Goal: Task Accomplishment & Management: Manage account settings

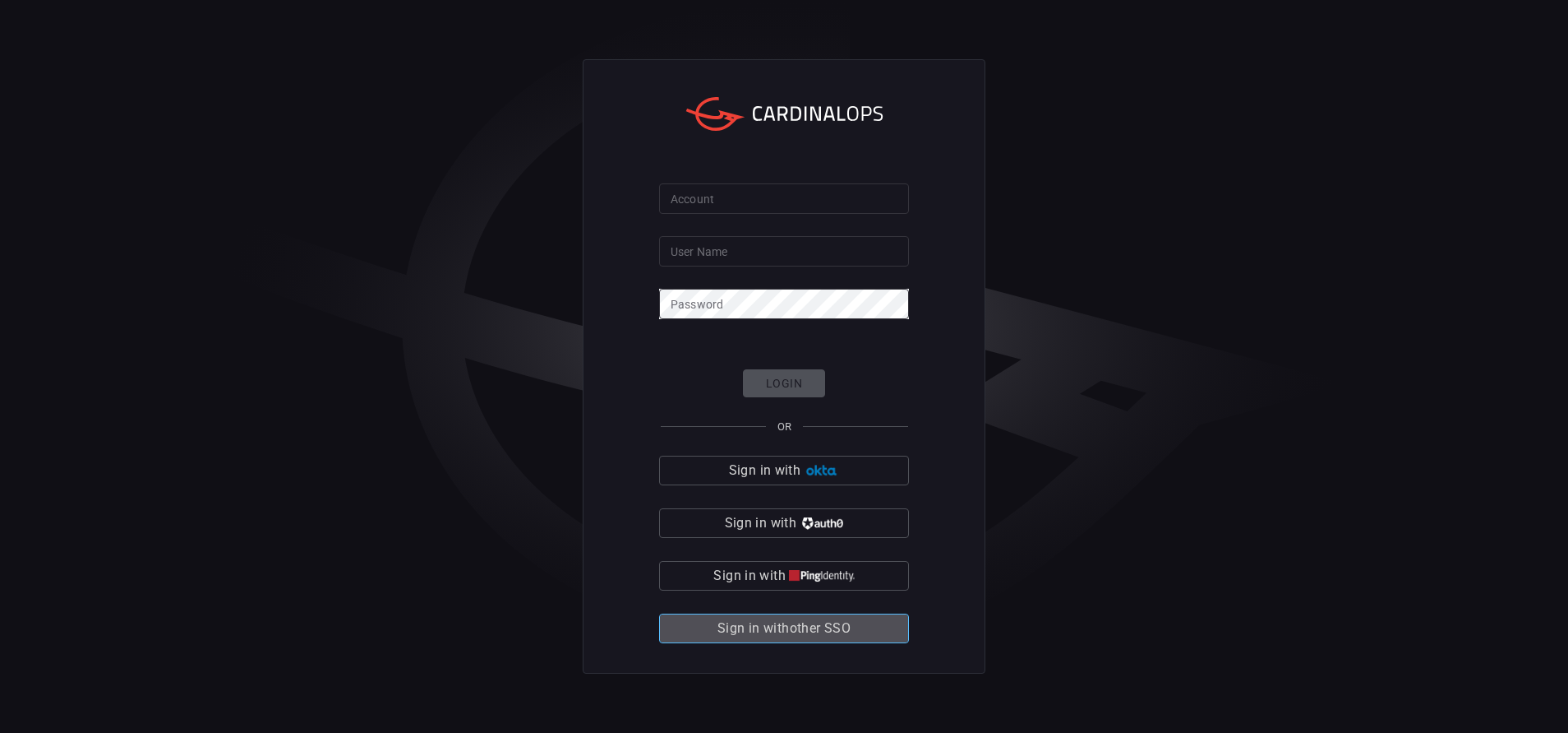
click at [750, 621] on span "Sign in with other SSO" at bounding box center [784, 628] width 133 height 23
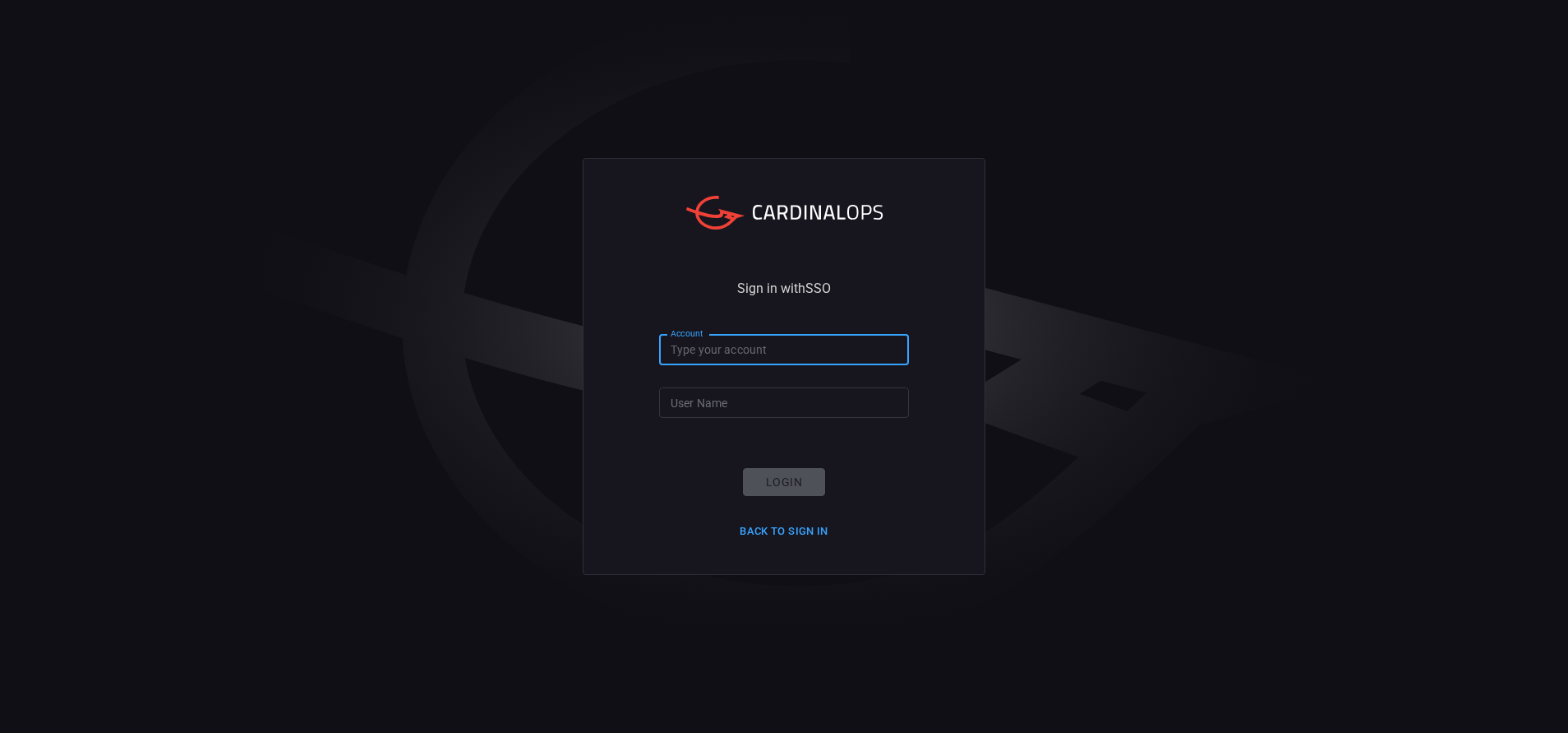
click at [708, 348] on input "Account" at bounding box center [784, 350] width 250 height 30
type input "bakerhughes"
type input "[PERSON_NAME].[PERSON_NAME]"
click at [761, 476] on button "Login" at bounding box center [784, 482] width 82 height 29
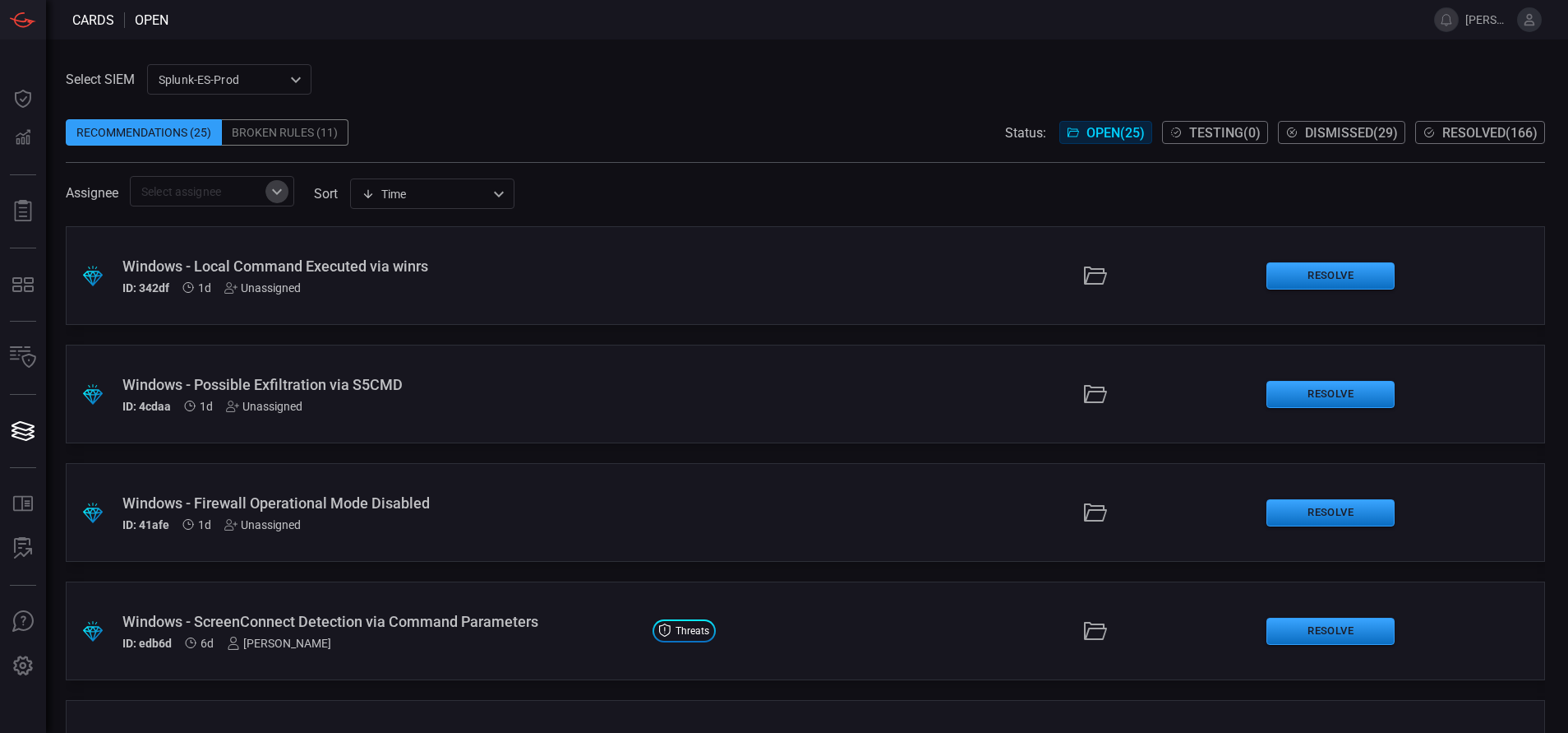
click at [282, 183] on icon "Open" at bounding box center [277, 192] width 20 height 20
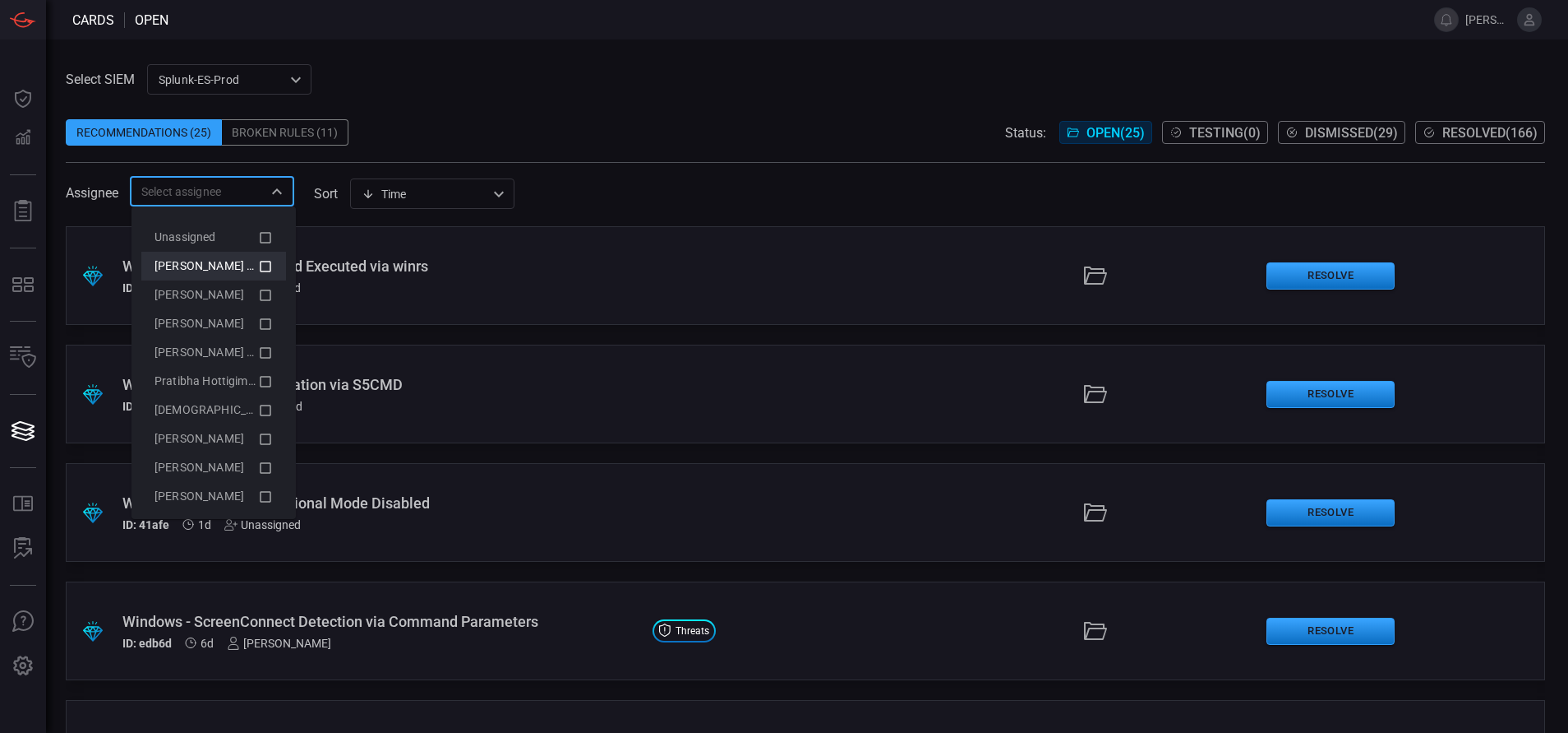
click at [258, 266] on icon at bounding box center [265, 267] width 15 height 20
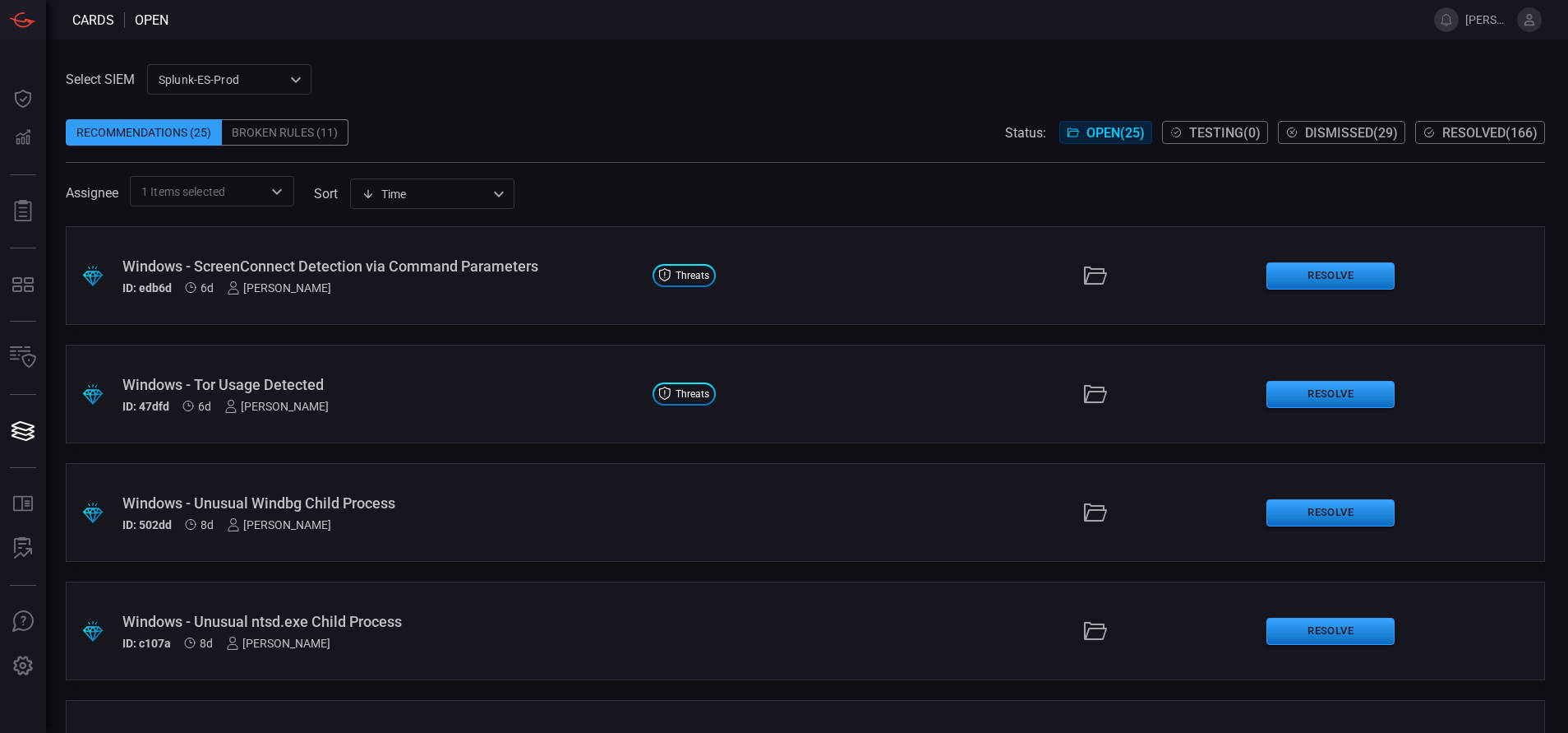
click at [493, 98] on span at bounding box center [805, 107] width 1479 height 25
click at [279, 189] on icon "Open" at bounding box center [277, 192] width 20 height 20
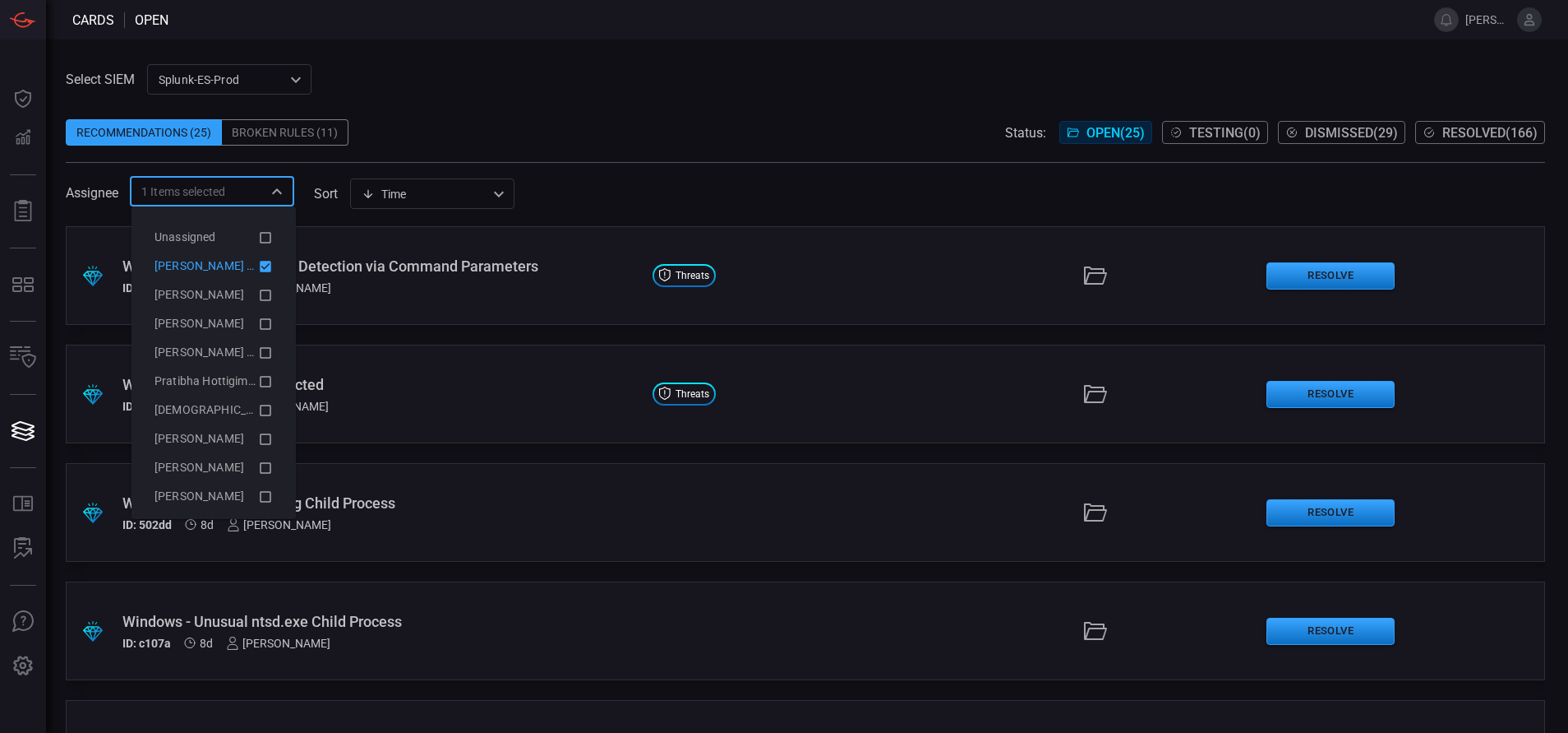
click at [259, 268] on icon at bounding box center [265, 266] width 12 height 12
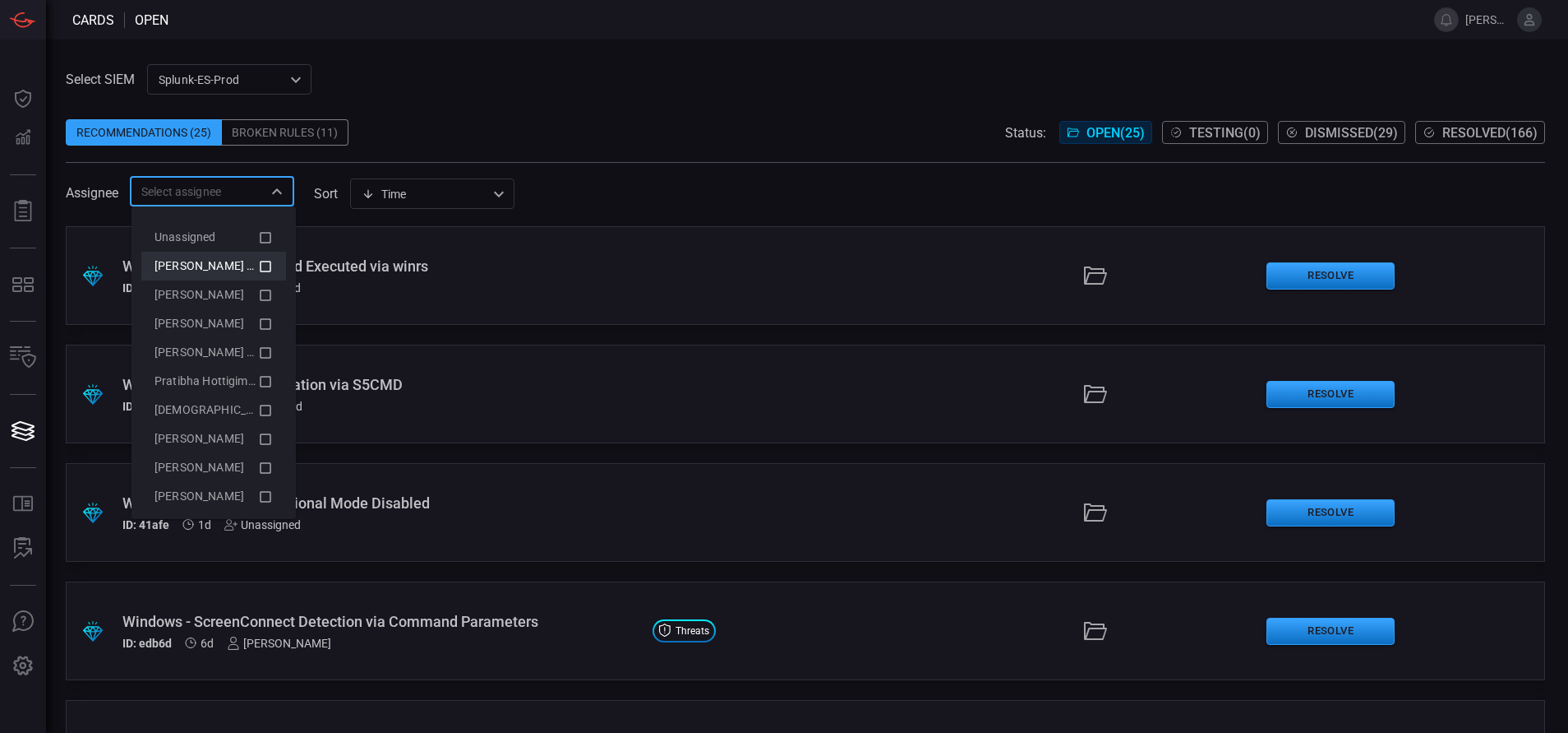
click at [399, 76] on div "Select SIEM Splunk-ES-Prod 0faf634c-0f6c-403d-9a98-5f25c84e76aa ​ Recommendatio…" at bounding box center [805, 135] width 1479 height 142
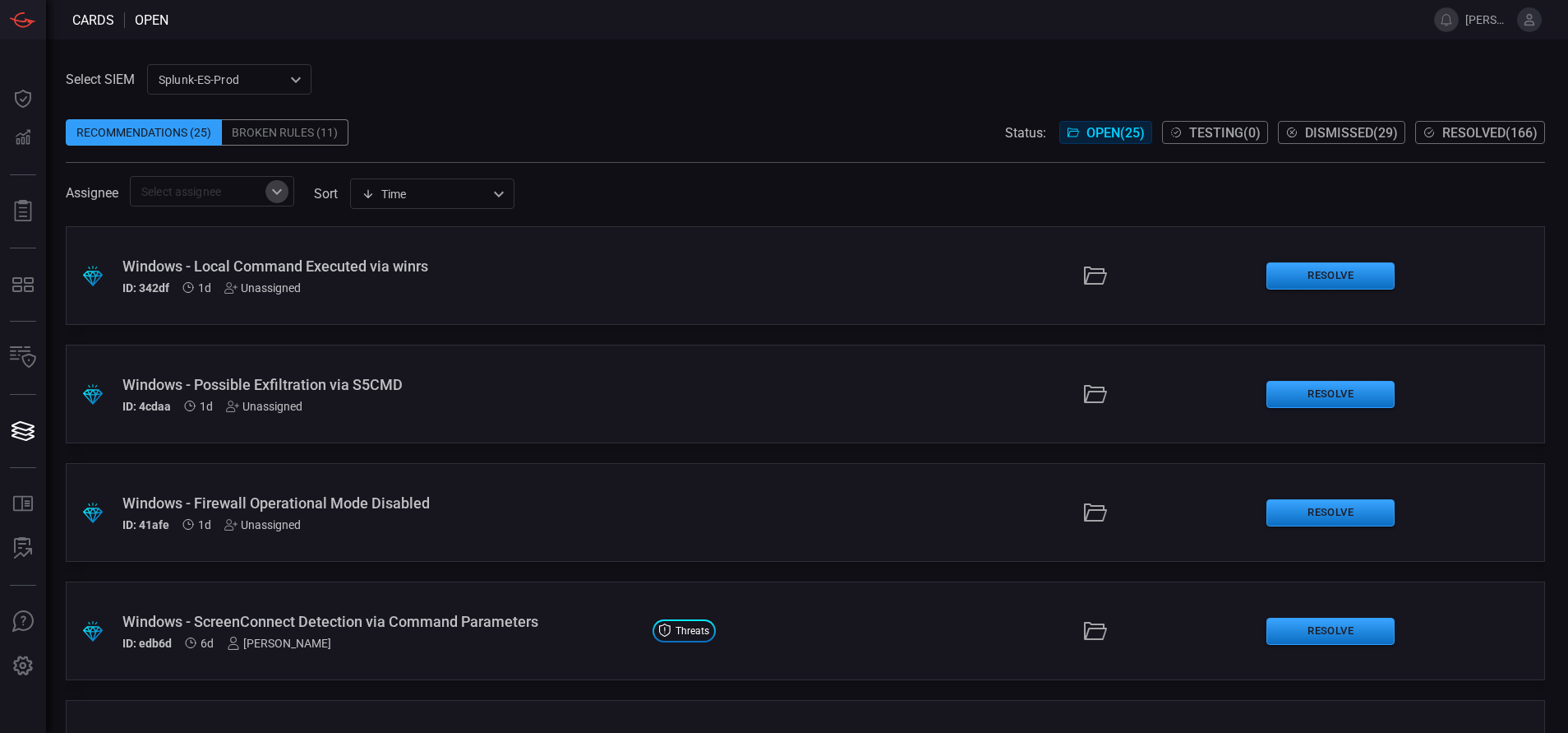
click at [279, 192] on icon "Open" at bounding box center [276, 191] width 10 height 5
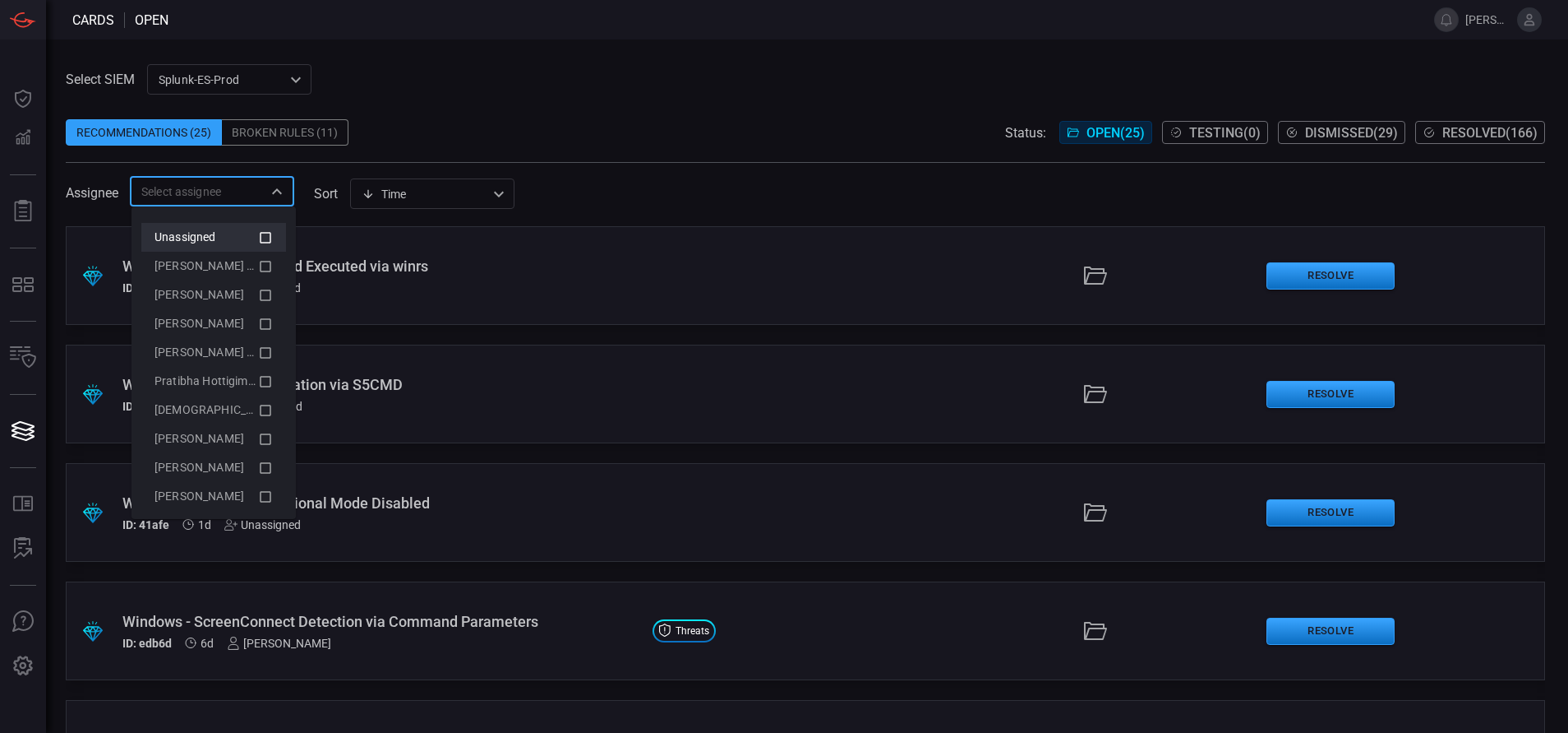
click at [258, 238] on icon at bounding box center [265, 237] width 15 height 20
click at [434, 125] on div "Recommendations (25) Broken Rules (11) Status: Open ( 25 ) Testing ( 0 ) Dismis…" at bounding box center [805, 132] width 1479 height 26
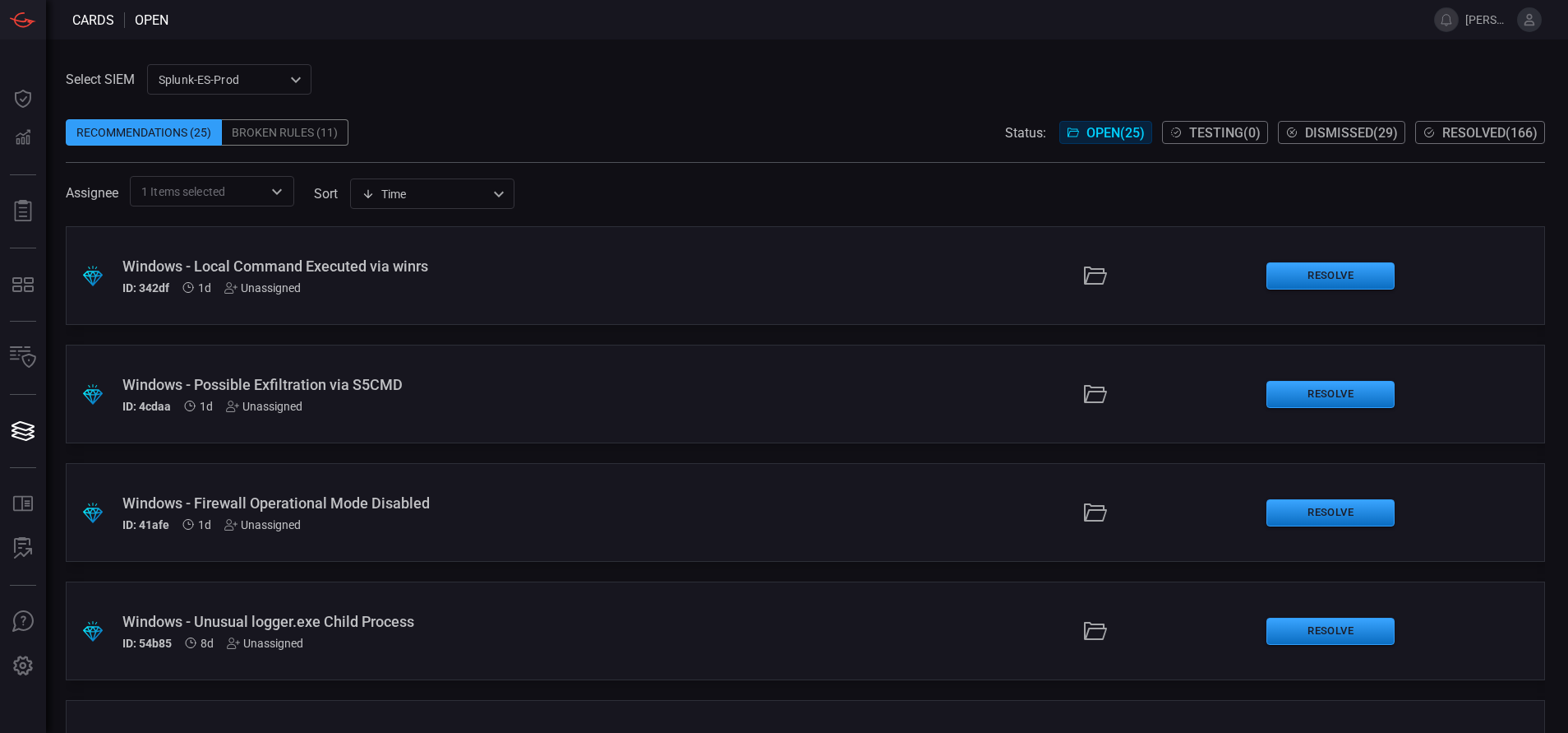
click at [360, 304] on div ".suggested_cards_icon{fill:url(#suggested_cards_icon);} Windows - Local Command…" at bounding box center [805, 276] width 1479 height 98
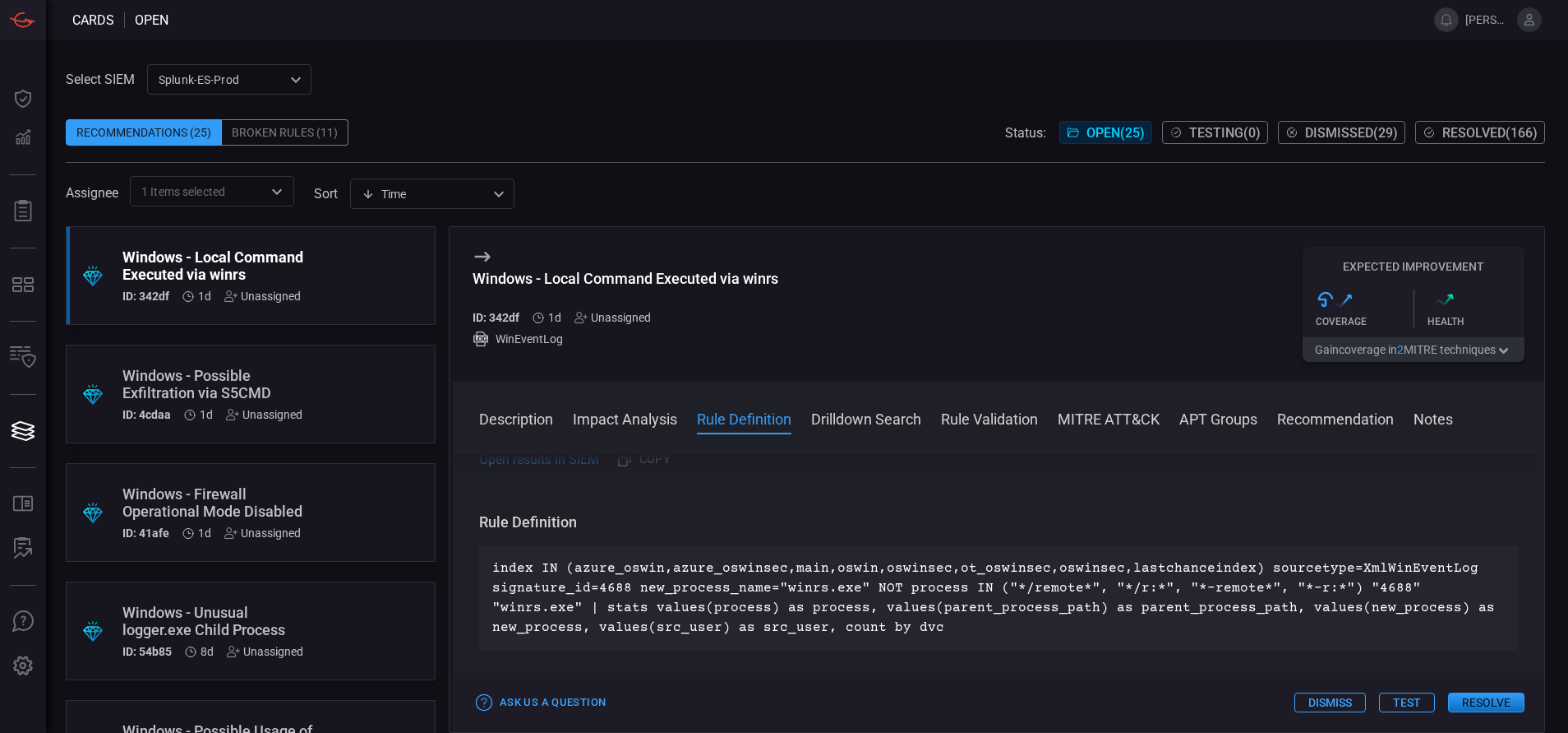
scroll to position [552, 0]
click at [581, 316] on icon at bounding box center [581, 317] width 13 height 13
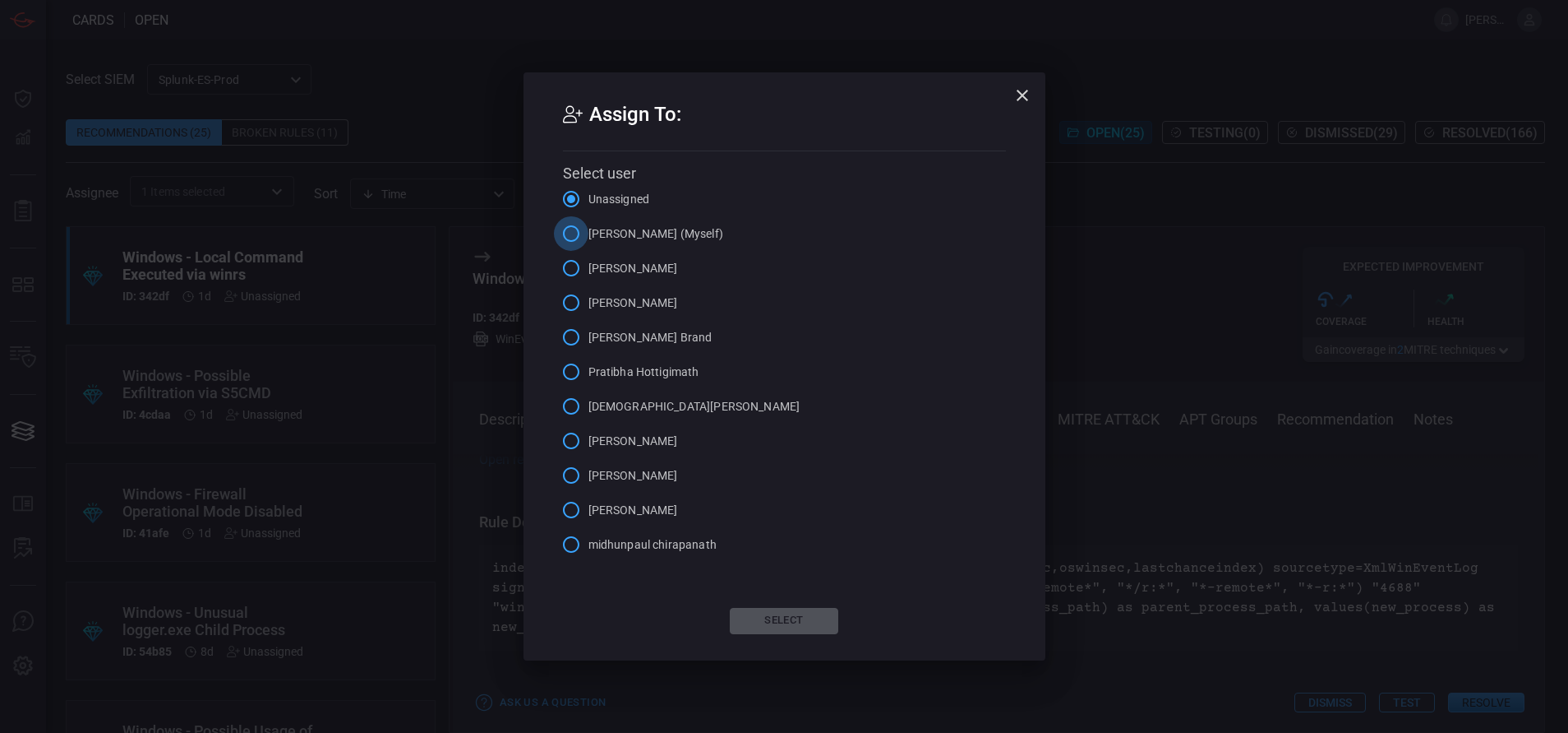
click at [572, 242] on input "[PERSON_NAME] (Myself)" at bounding box center [571, 234] width 35 height 35
click at [762, 616] on button "Select" at bounding box center [784, 620] width 108 height 26
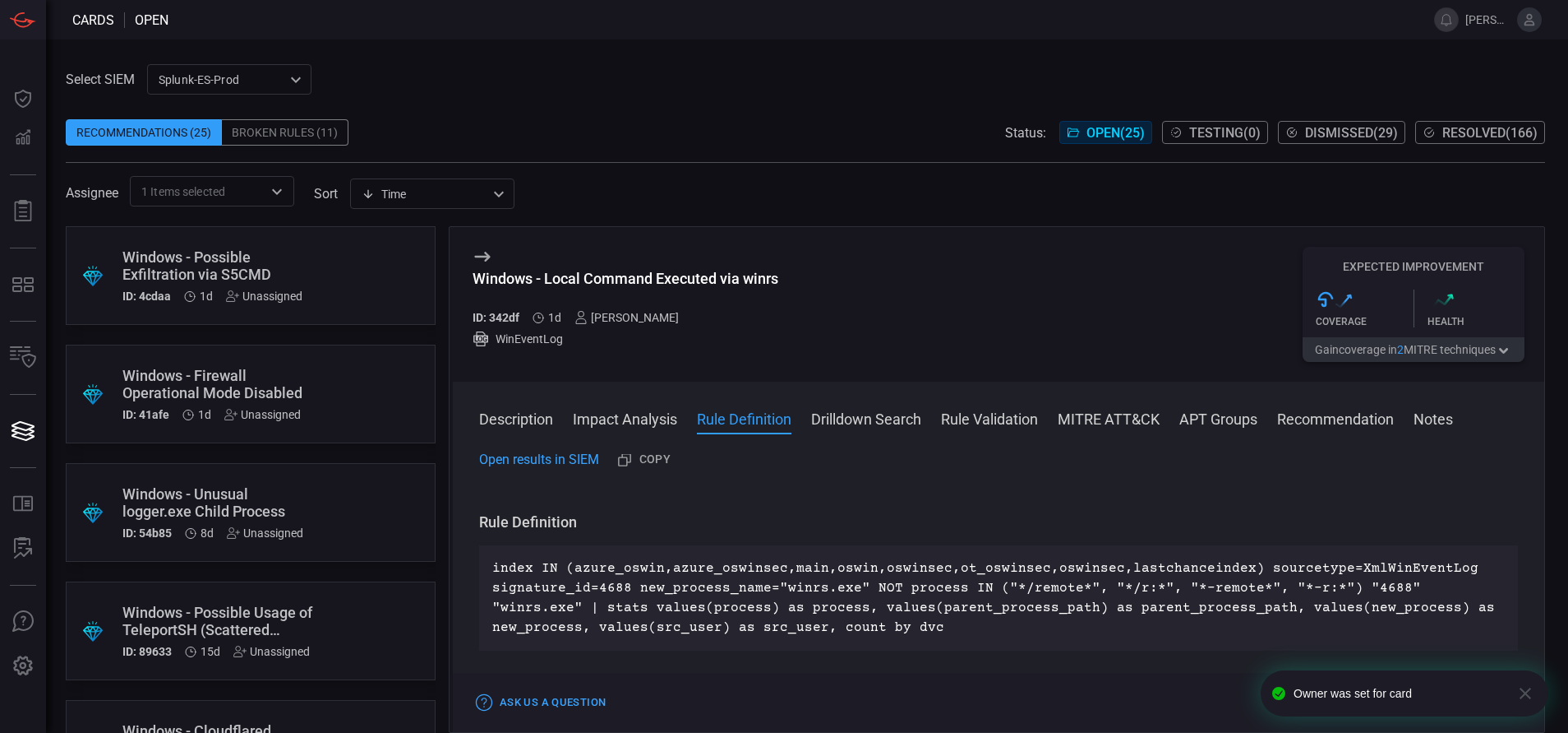
scroll to position [0, 0]
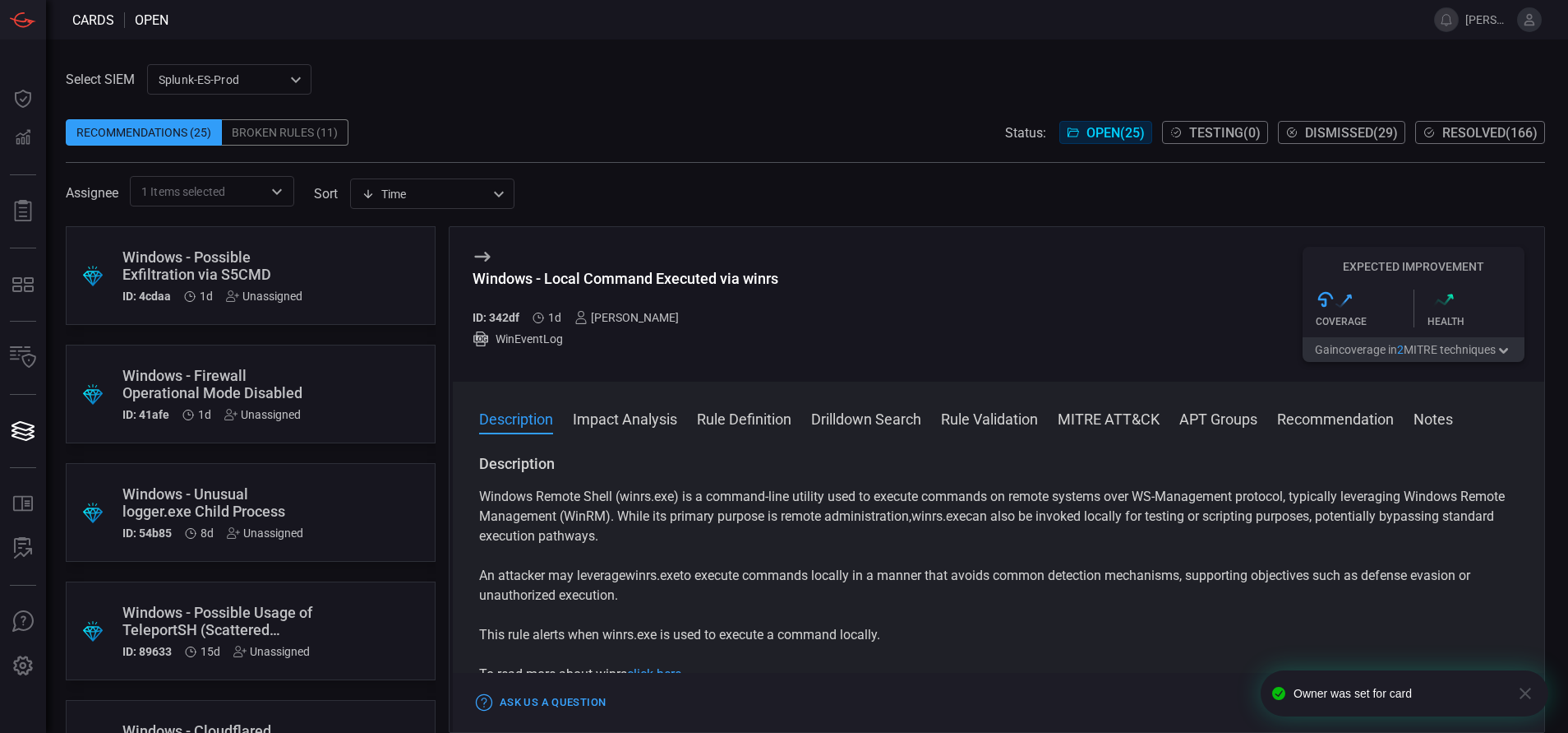
click at [337, 268] on div ".suggested_cards_icon{fill:url(#suggested_cards_icon);} Windows - Possible Exfi…" at bounding box center [250, 276] width 369 height 98
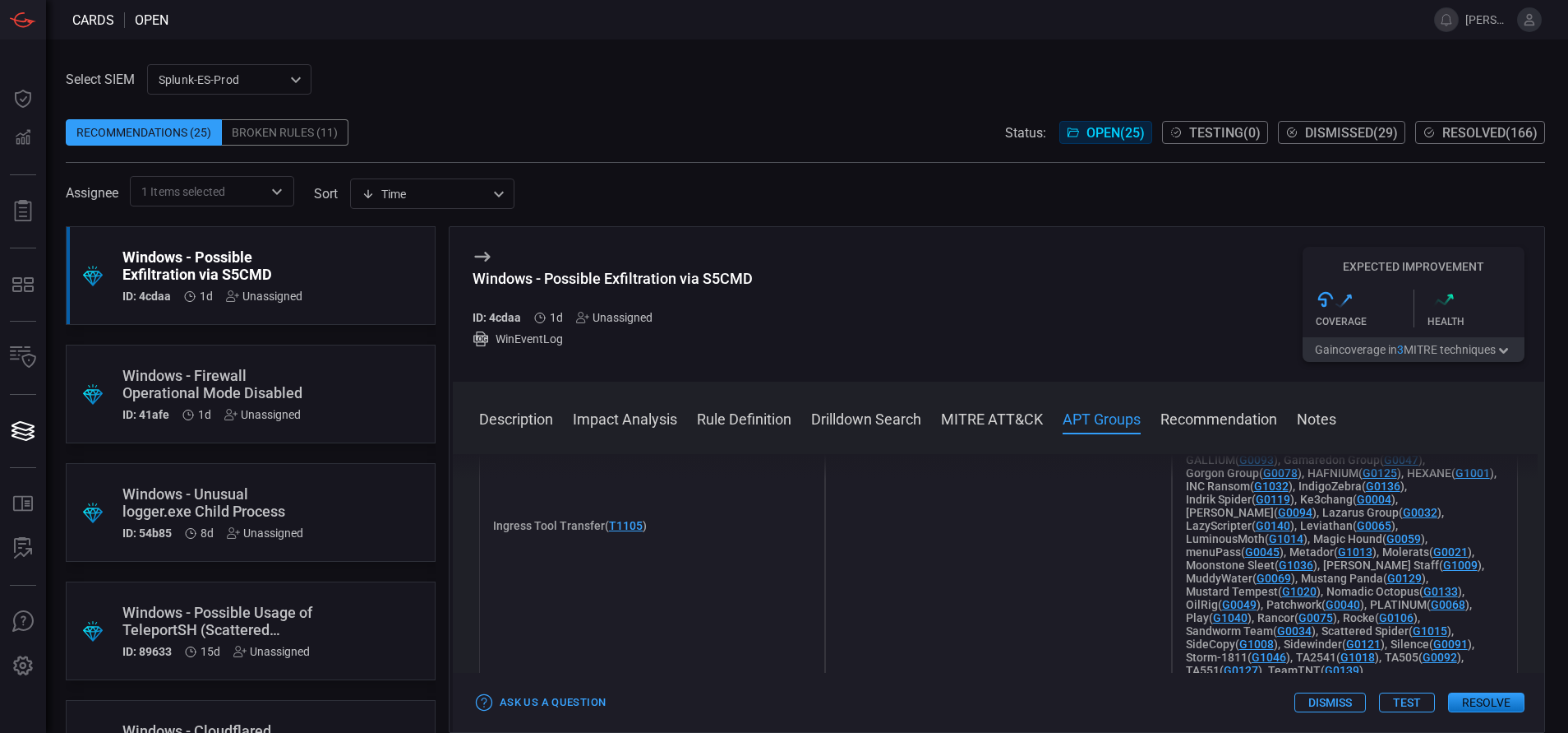
scroll to position [1534, 0]
click at [733, 422] on button "Rule Definition" at bounding box center [744, 418] width 95 height 20
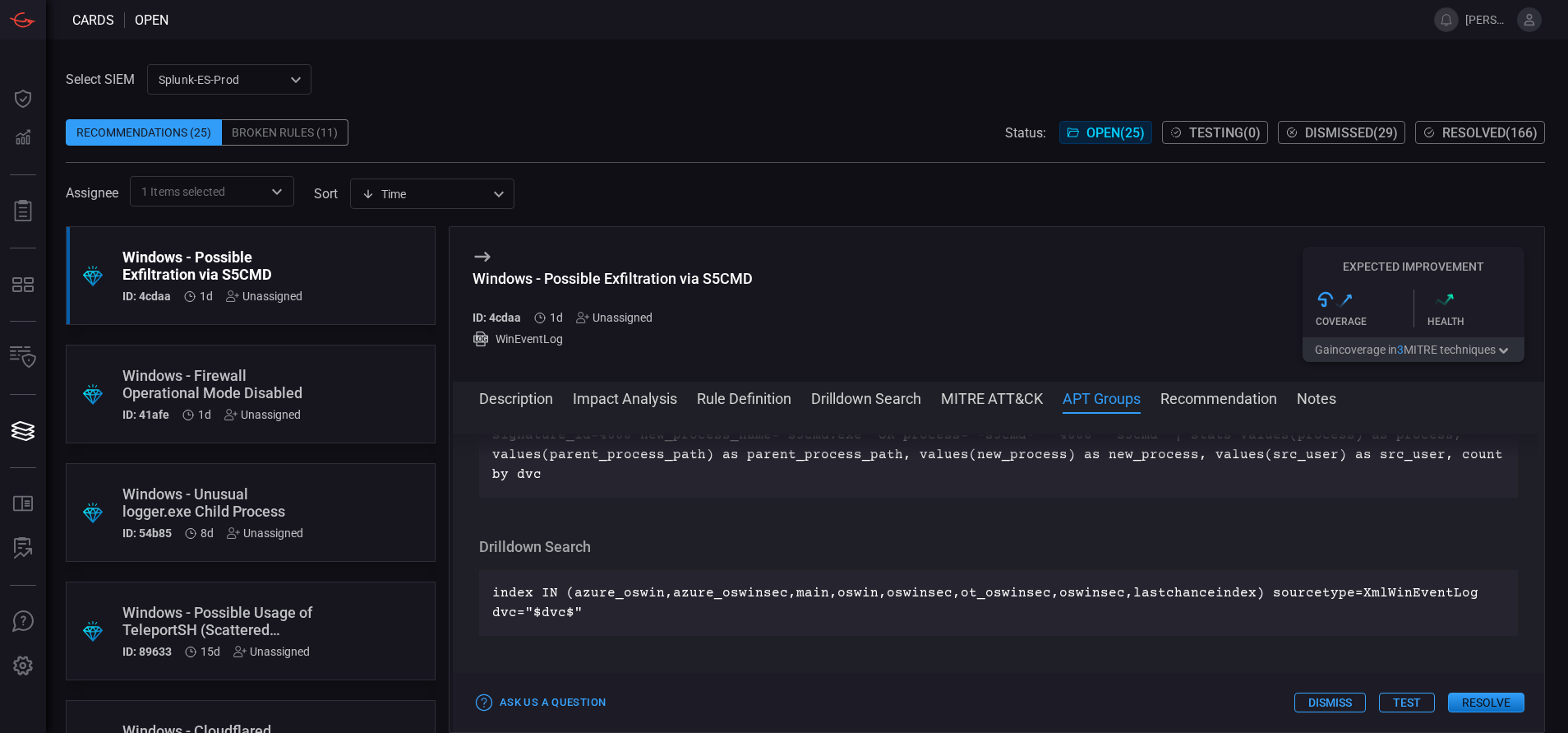
scroll to position [555, 0]
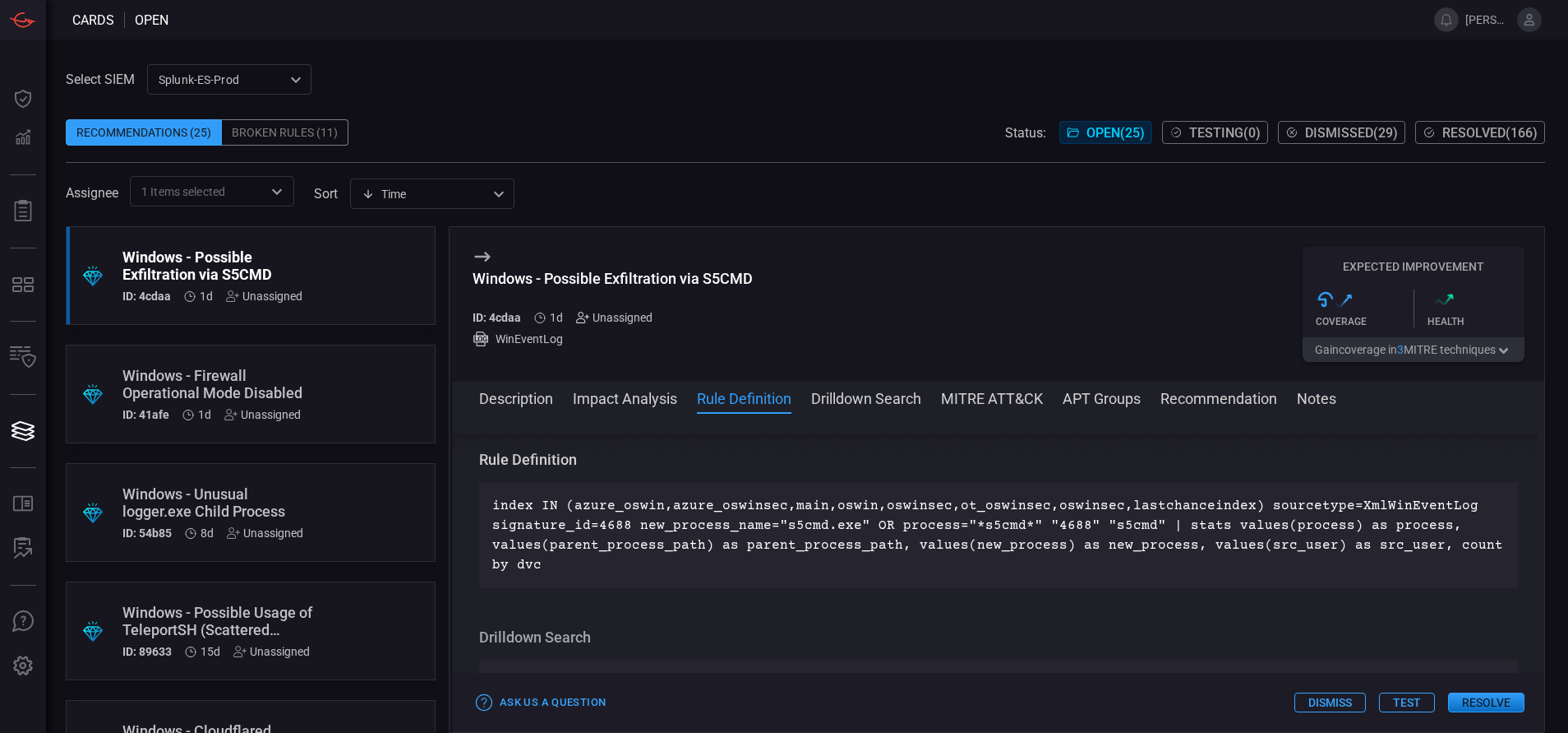
click at [582, 319] on icon at bounding box center [582, 317] width 13 height 13
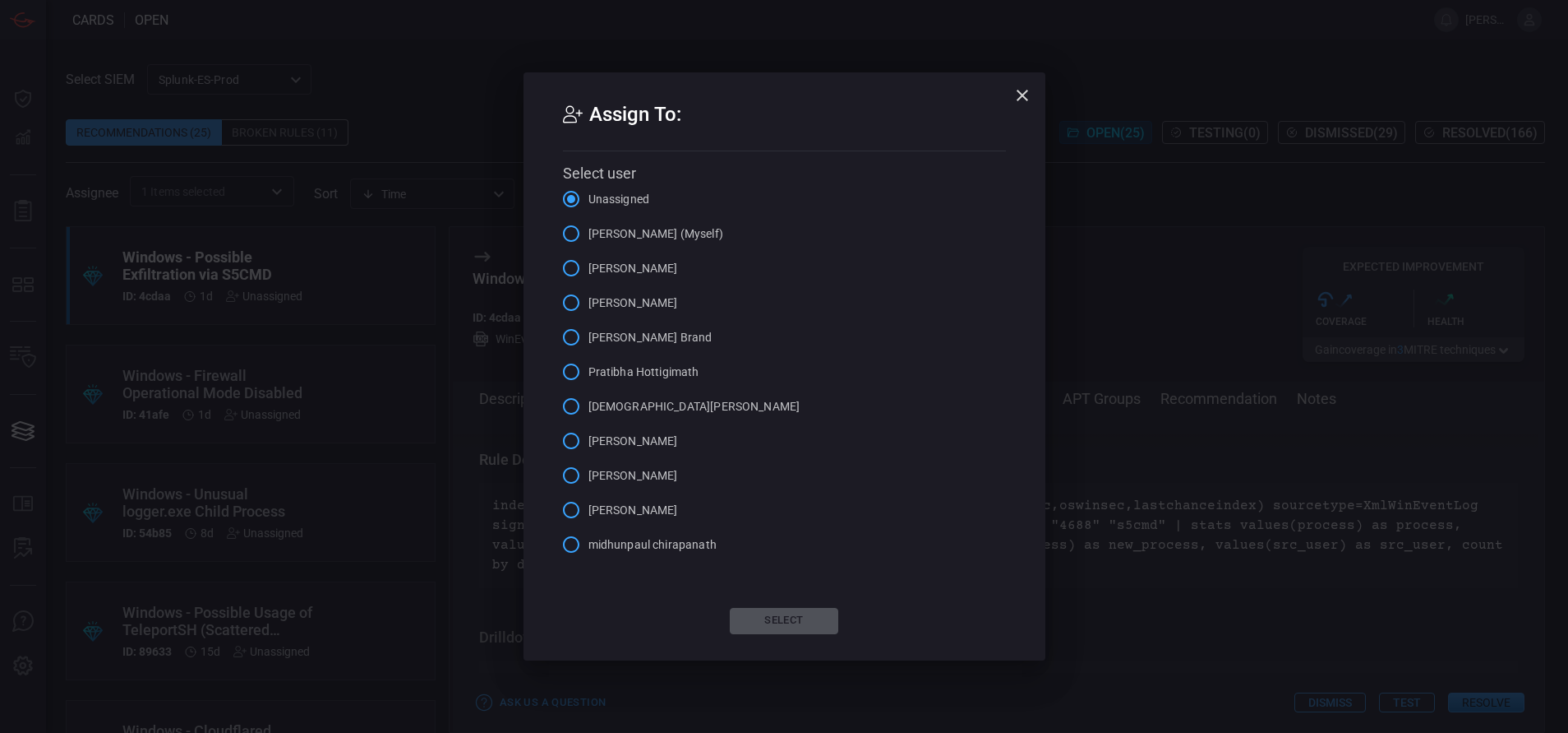
click at [572, 232] on input "[PERSON_NAME] (Myself)" at bounding box center [571, 234] width 35 height 35
click at [747, 612] on button "Select" at bounding box center [784, 620] width 108 height 26
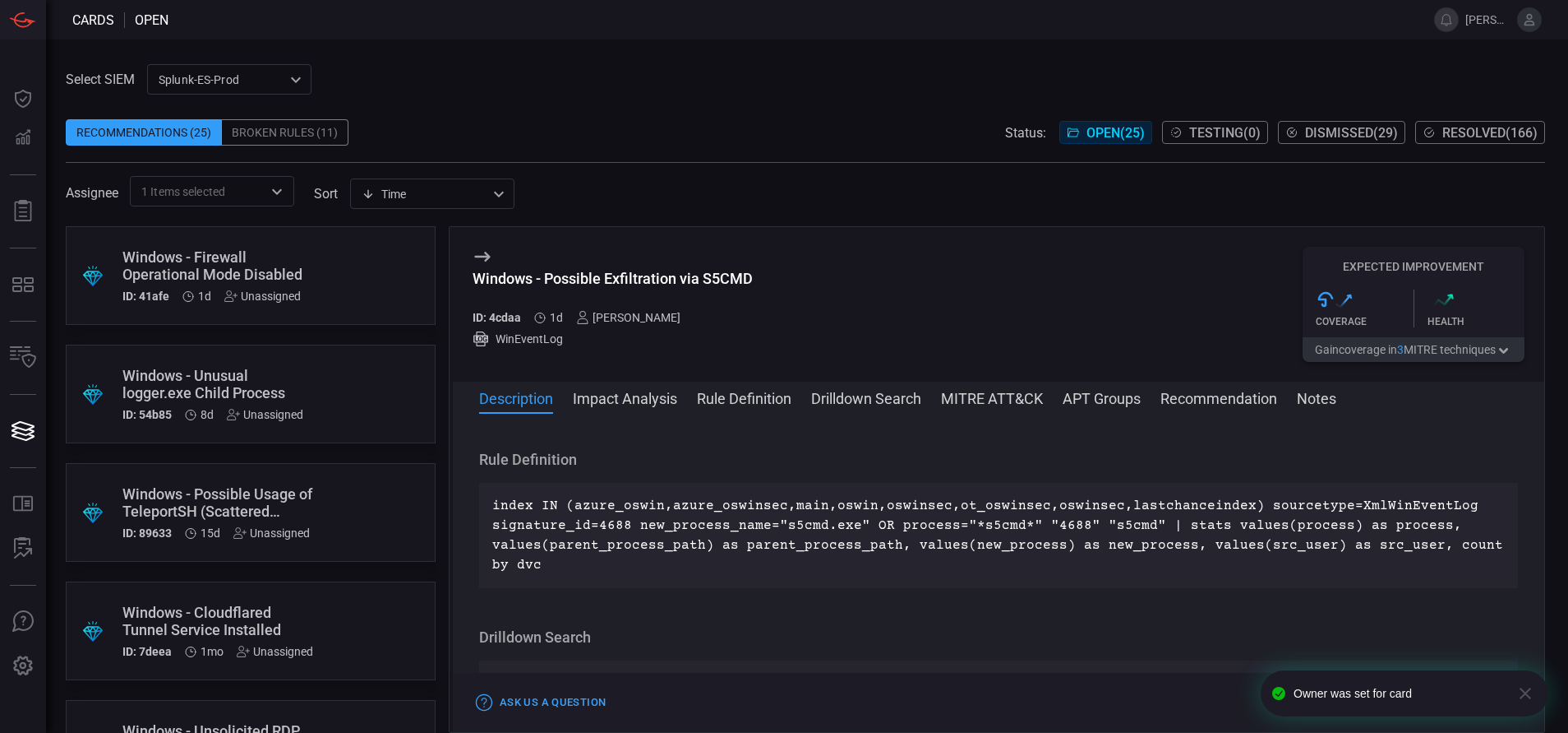
scroll to position [0, 0]
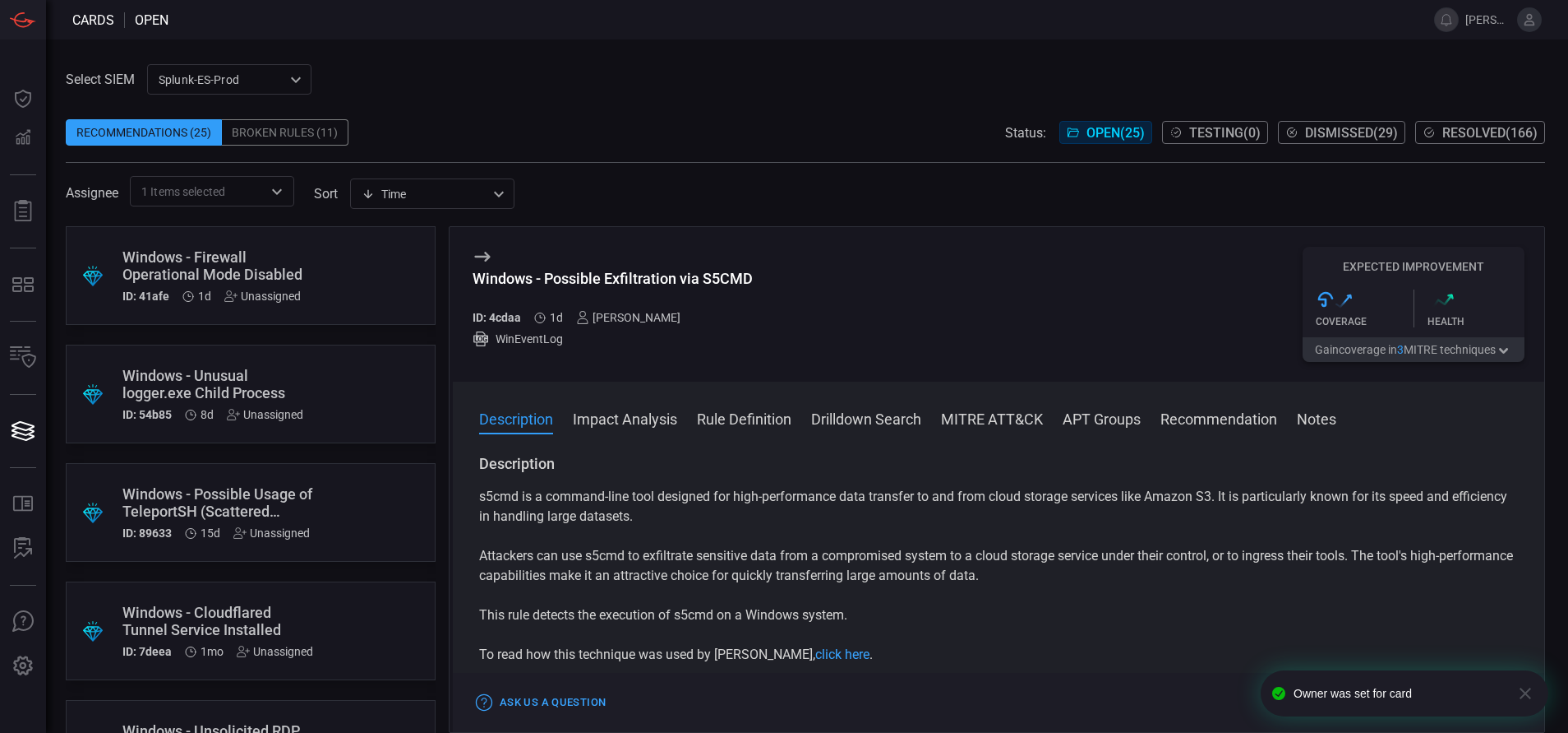
click at [298, 268] on div "Windows - Firewall Operational Mode Disabled" at bounding box center [219, 265] width 194 height 35
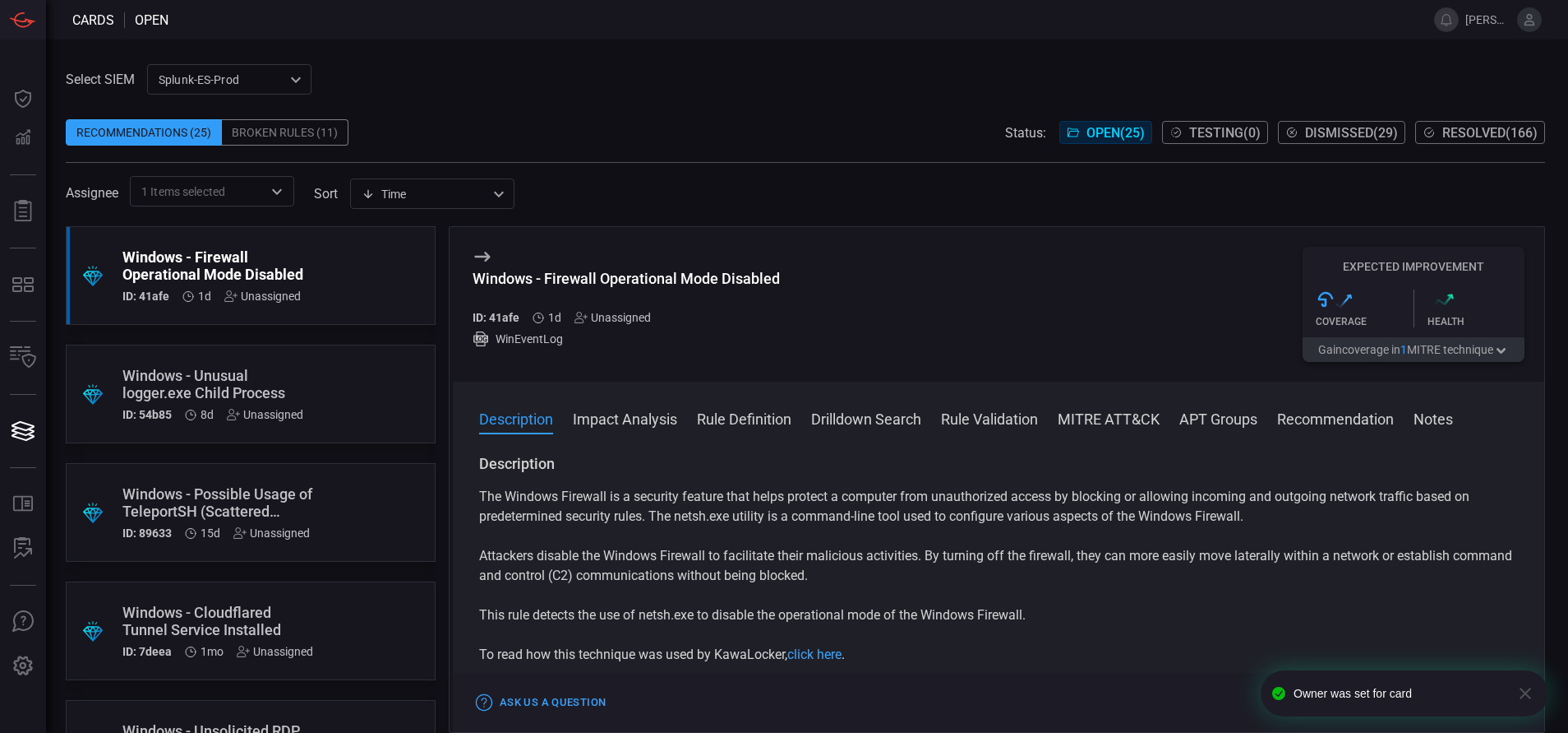
click at [714, 410] on button "Rule Definition" at bounding box center [744, 418] width 95 height 20
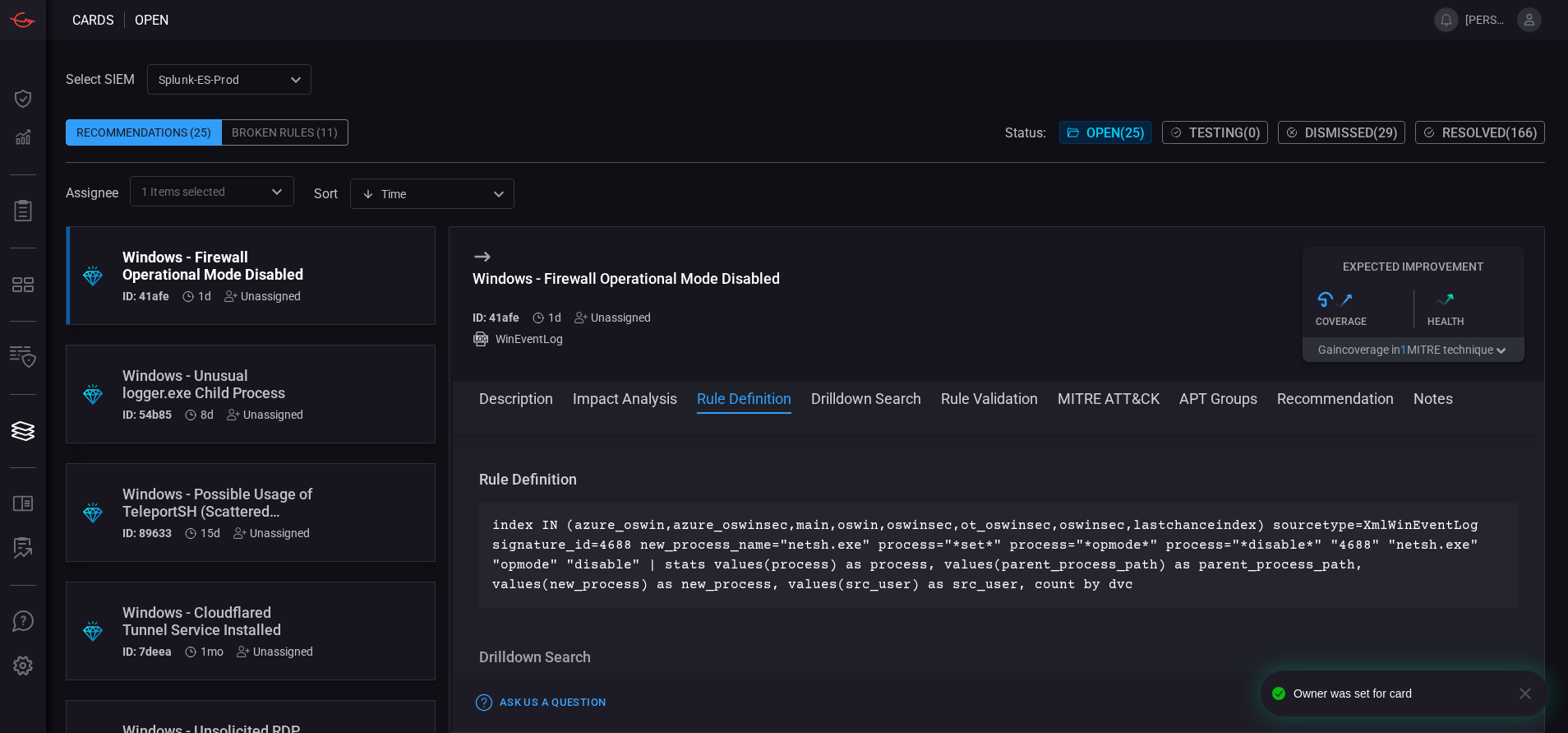
scroll to position [555, 0]
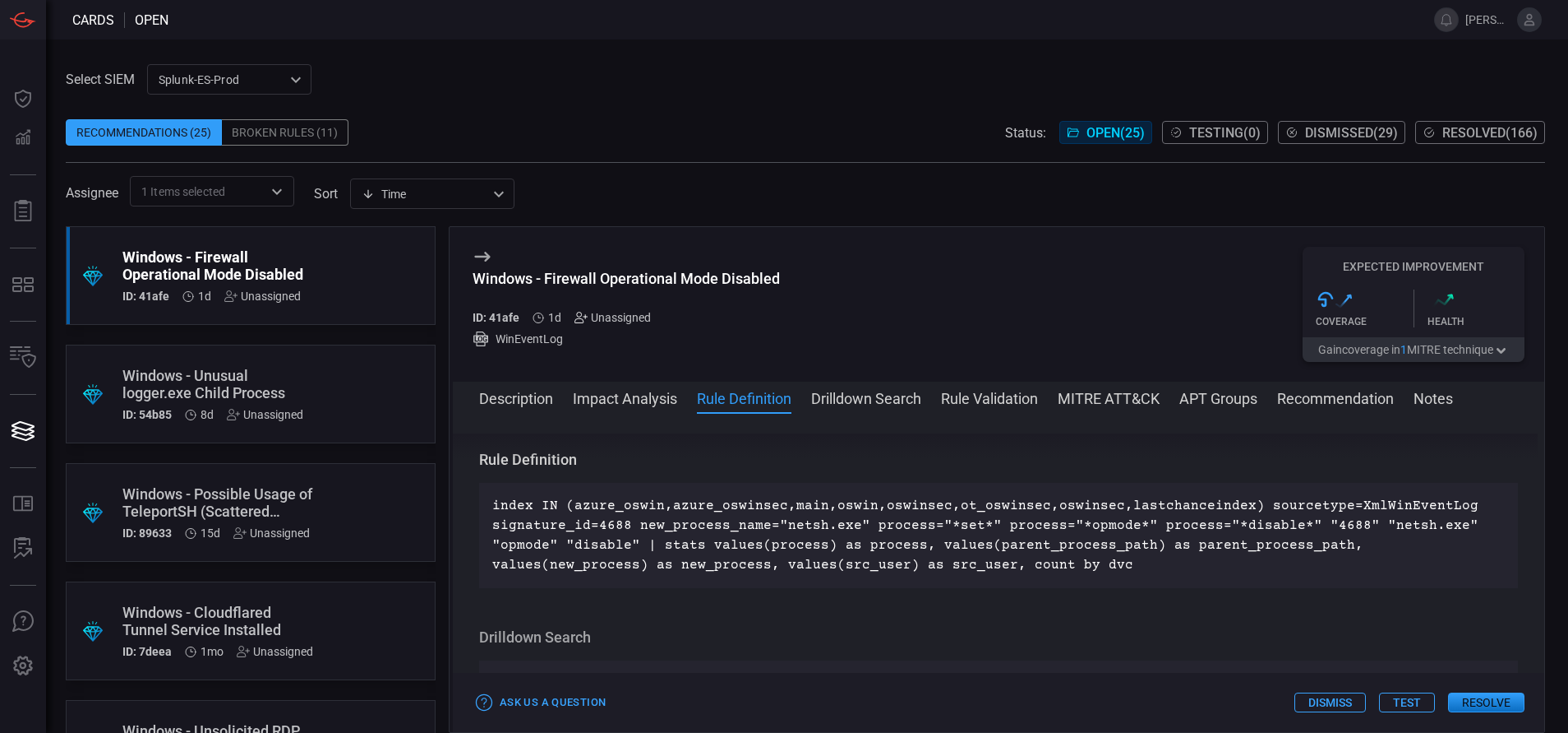
click at [582, 319] on icon at bounding box center [581, 317] width 13 height 13
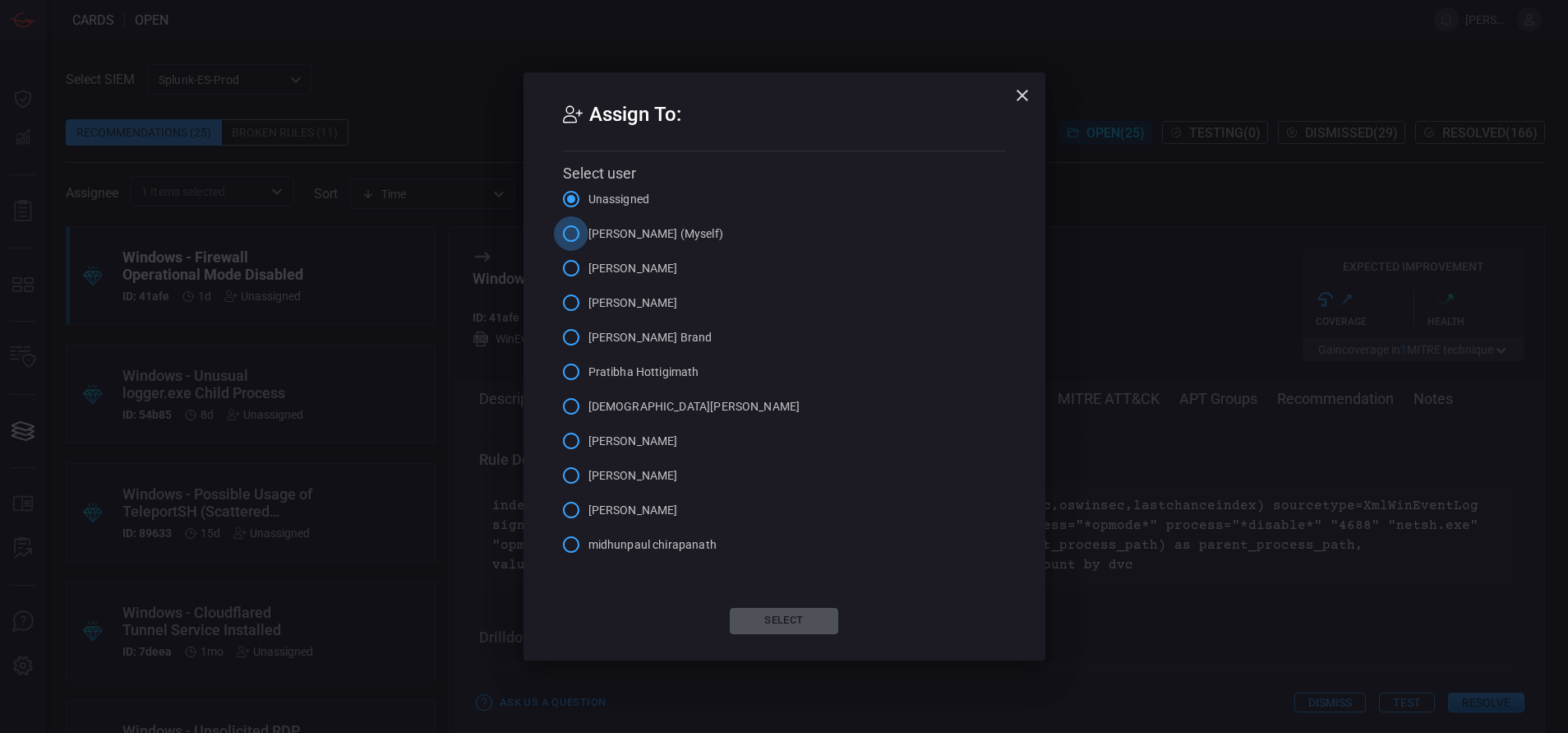
click at [569, 233] on input "[PERSON_NAME] (Myself)" at bounding box center [571, 234] width 35 height 35
click at [754, 615] on button "Select" at bounding box center [784, 620] width 108 height 26
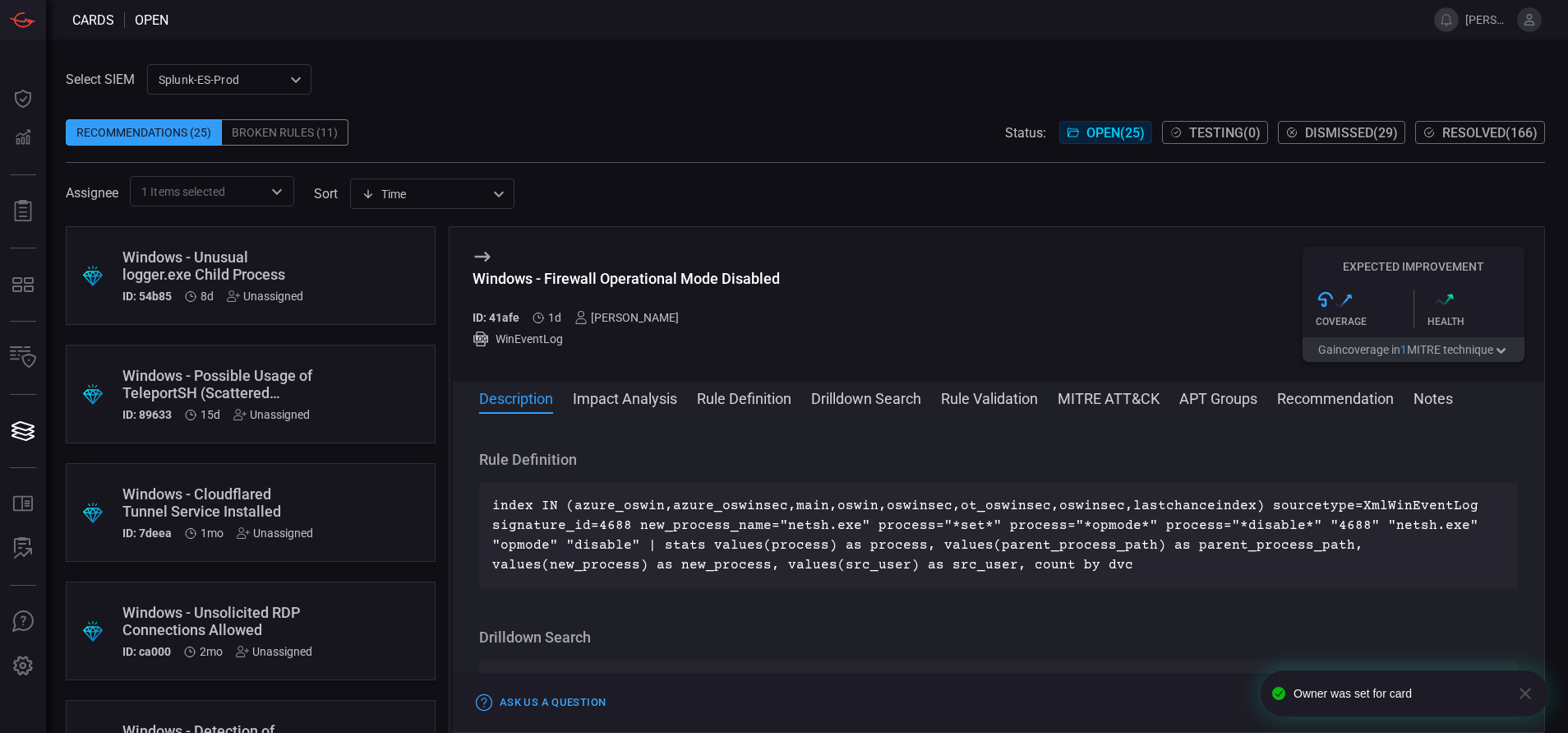
scroll to position [0, 0]
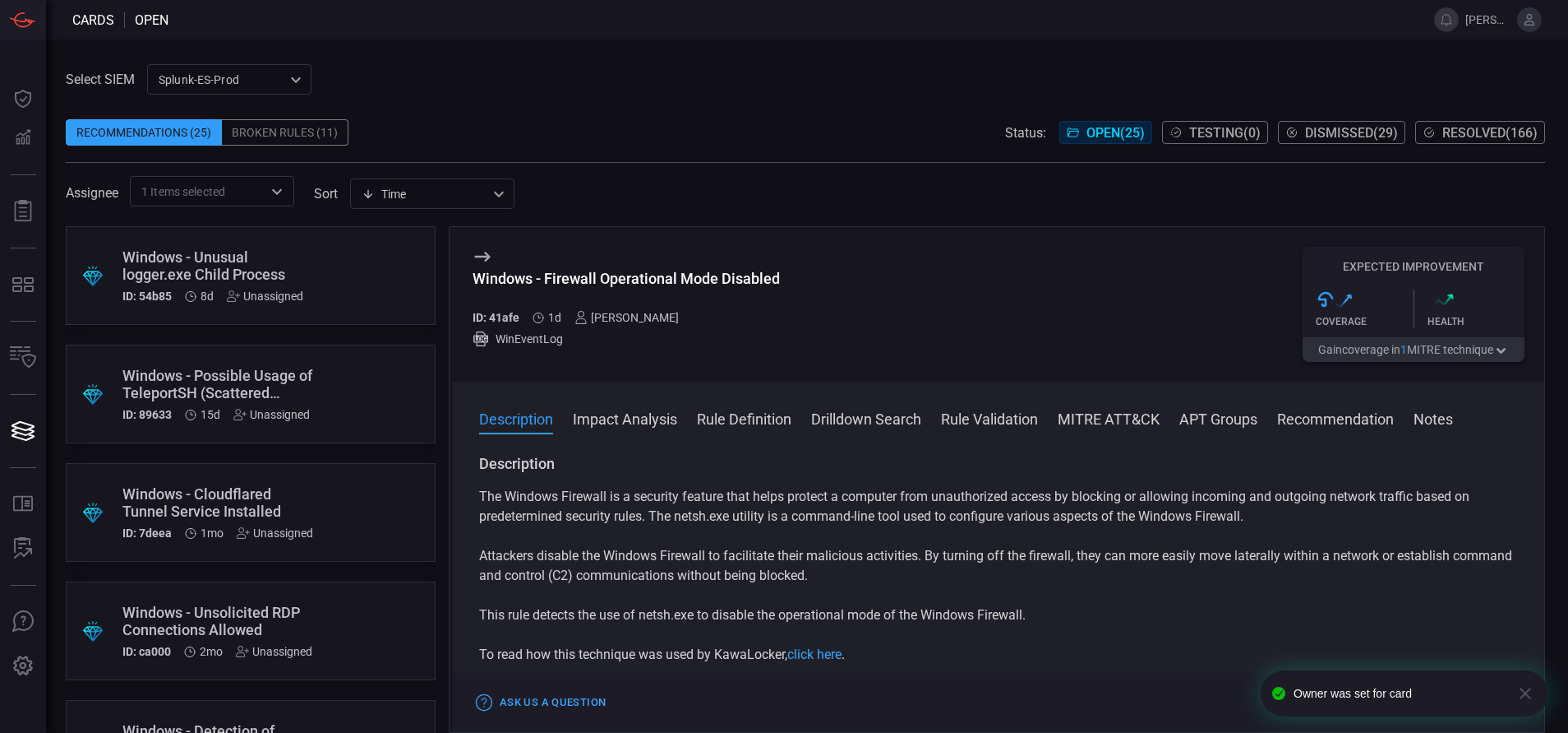
click at [320, 262] on div ".suggested_cards_icon{fill:url(#suggested_cards_icon);} Windows - Unusual logge…" at bounding box center [250, 276] width 369 height 98
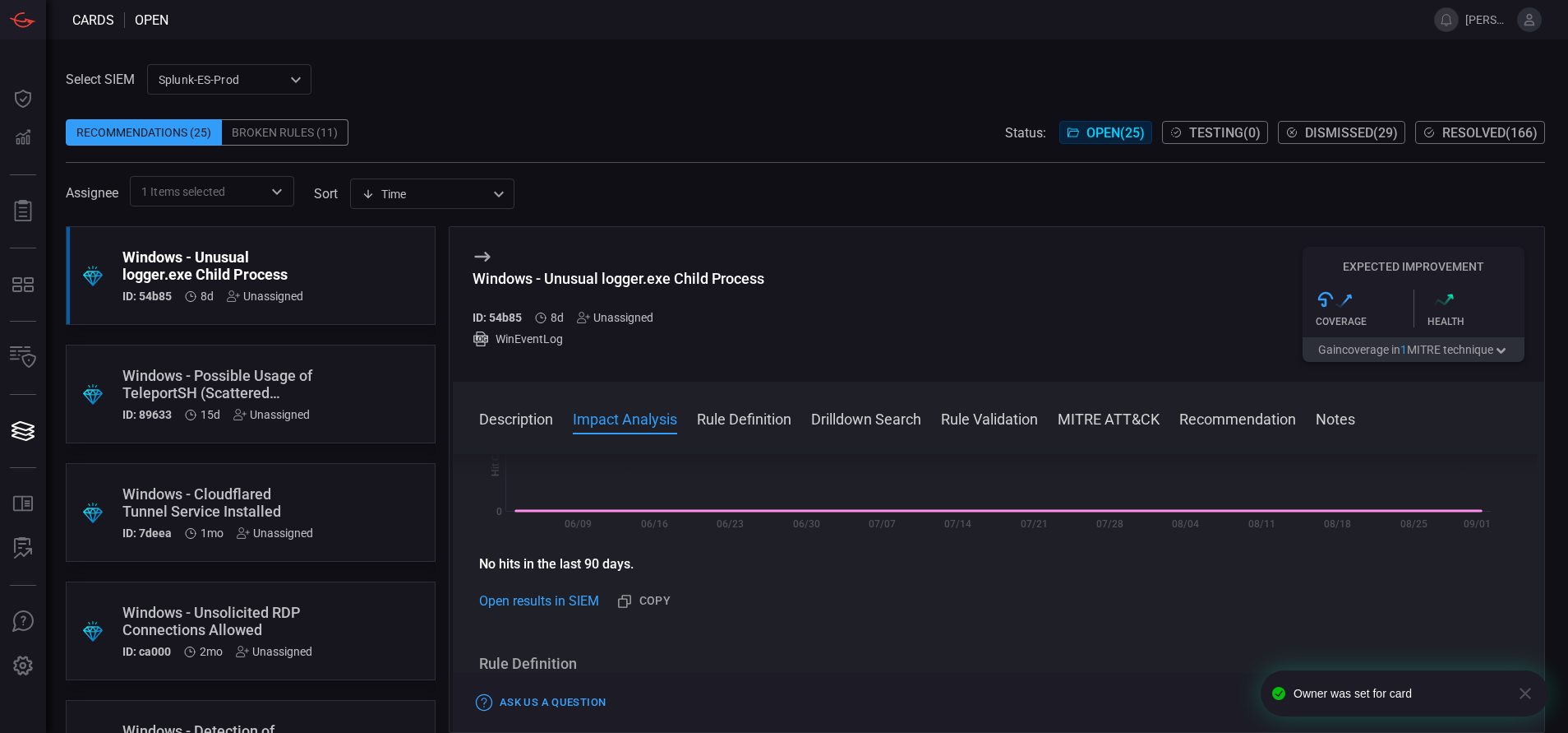
scroll to position [599, 0]
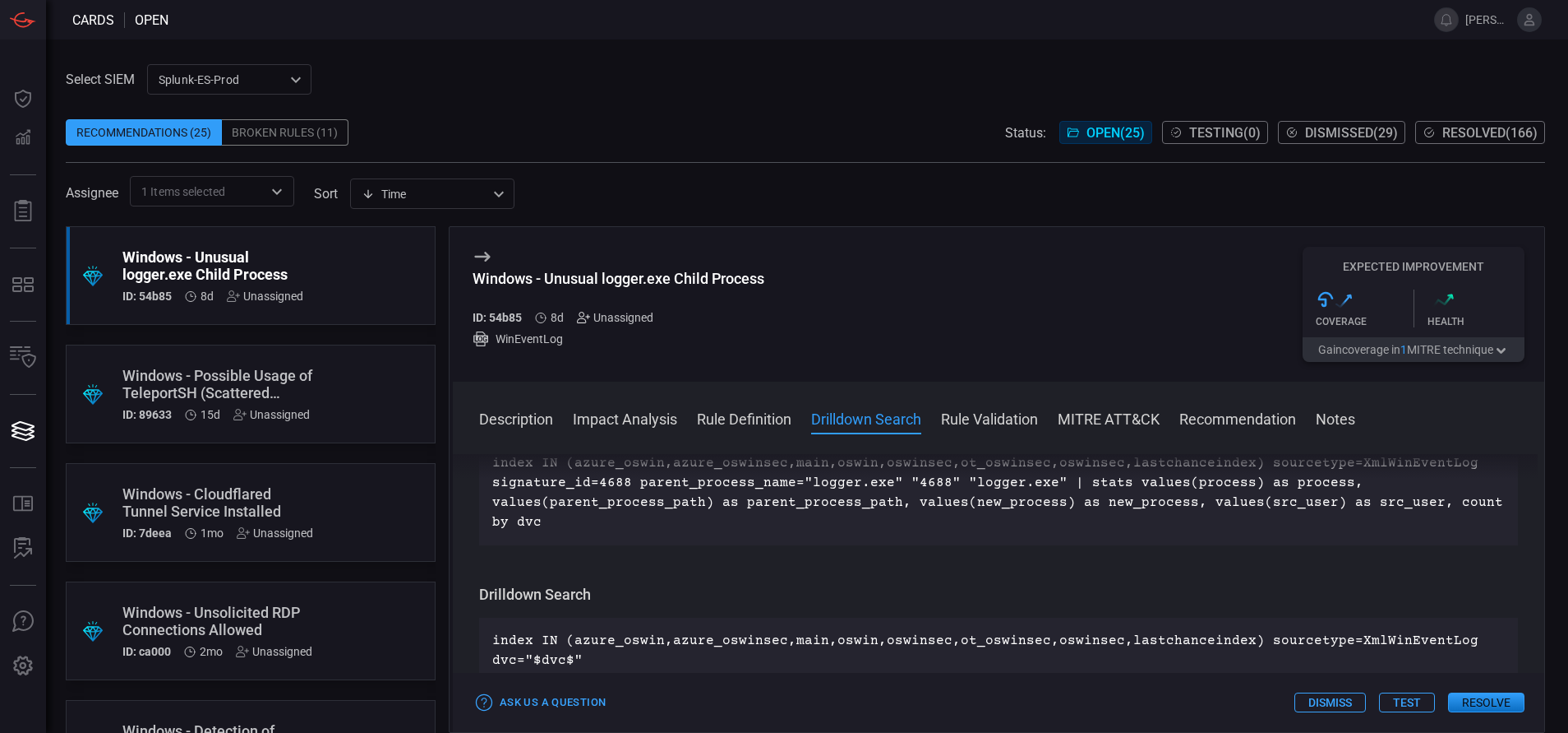
click at [582, 320] on icon at bounding box center [583, 317] width 13 height 13
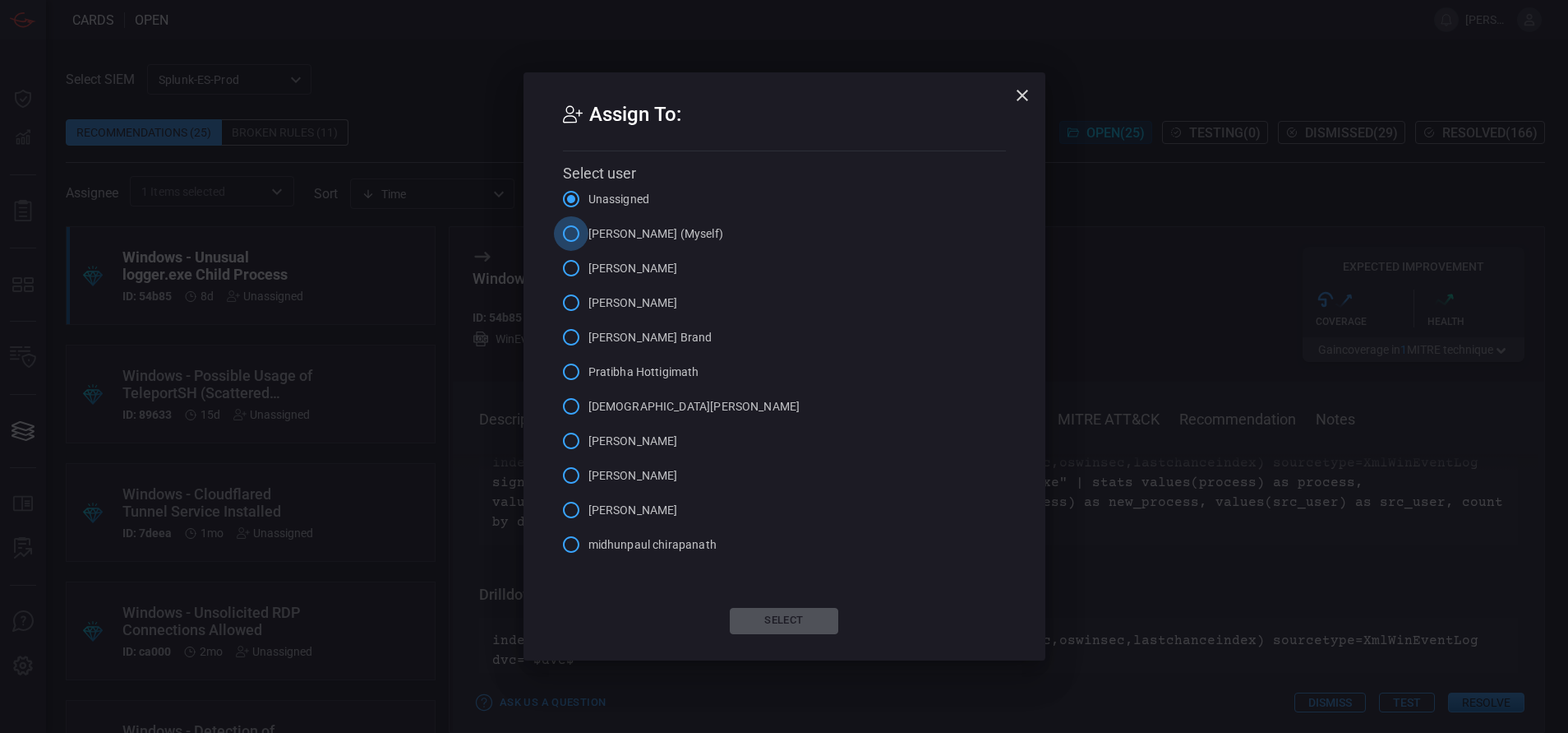
click at [572, 234] on input "[PERSON_NAME] (Myself)" at bounding box center [571, 234] width 35 height 35
click at [788, 618] on button "Select" at bounding box center [784, 620] width 108 height 26
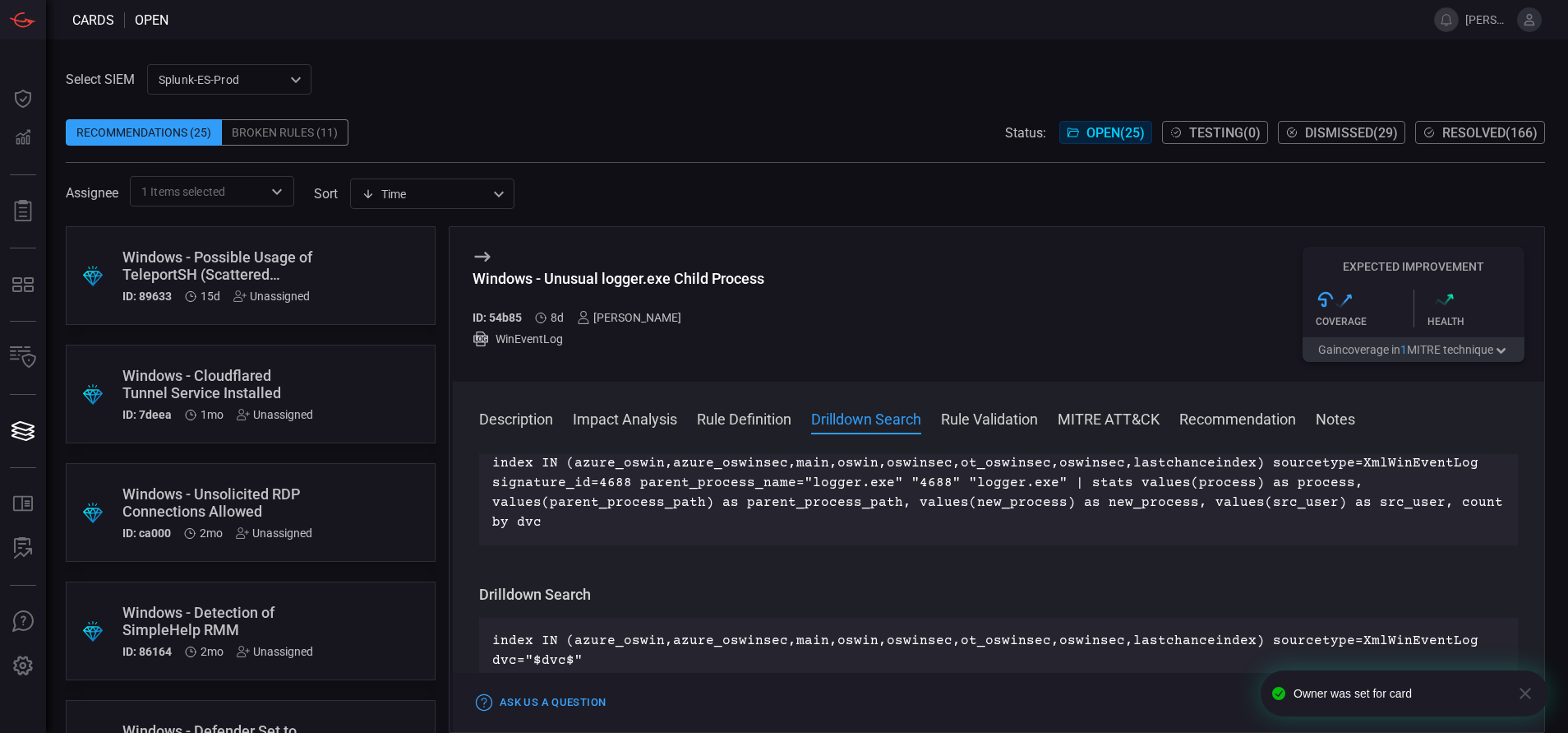
scroll to position [1, 0]
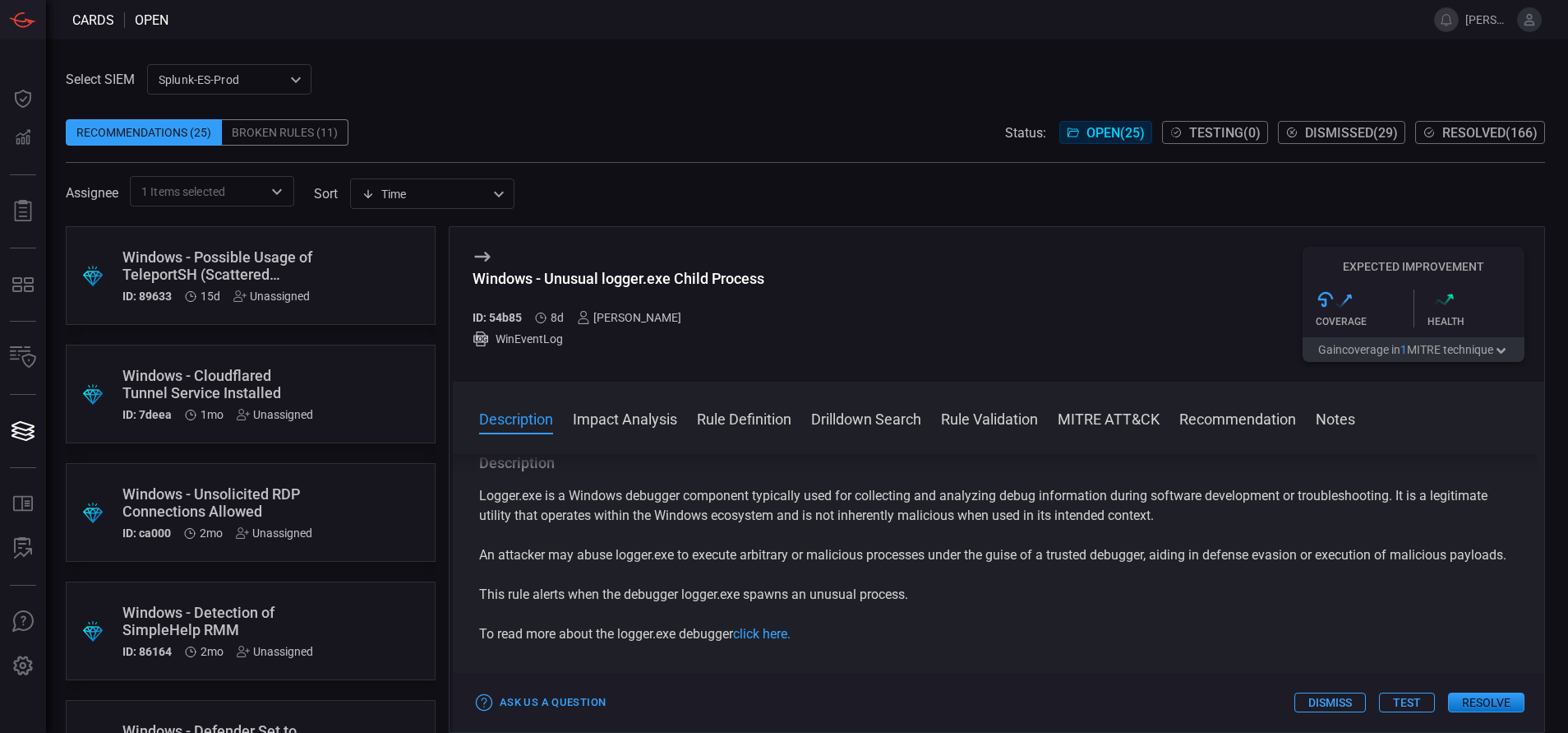
click at [321, 268] on div ".suggested_cards_icon{fill:url(#suggested_cards_icon);} Windows - Possible Usag…" at bounding box center [250, 276] width 369 height 98
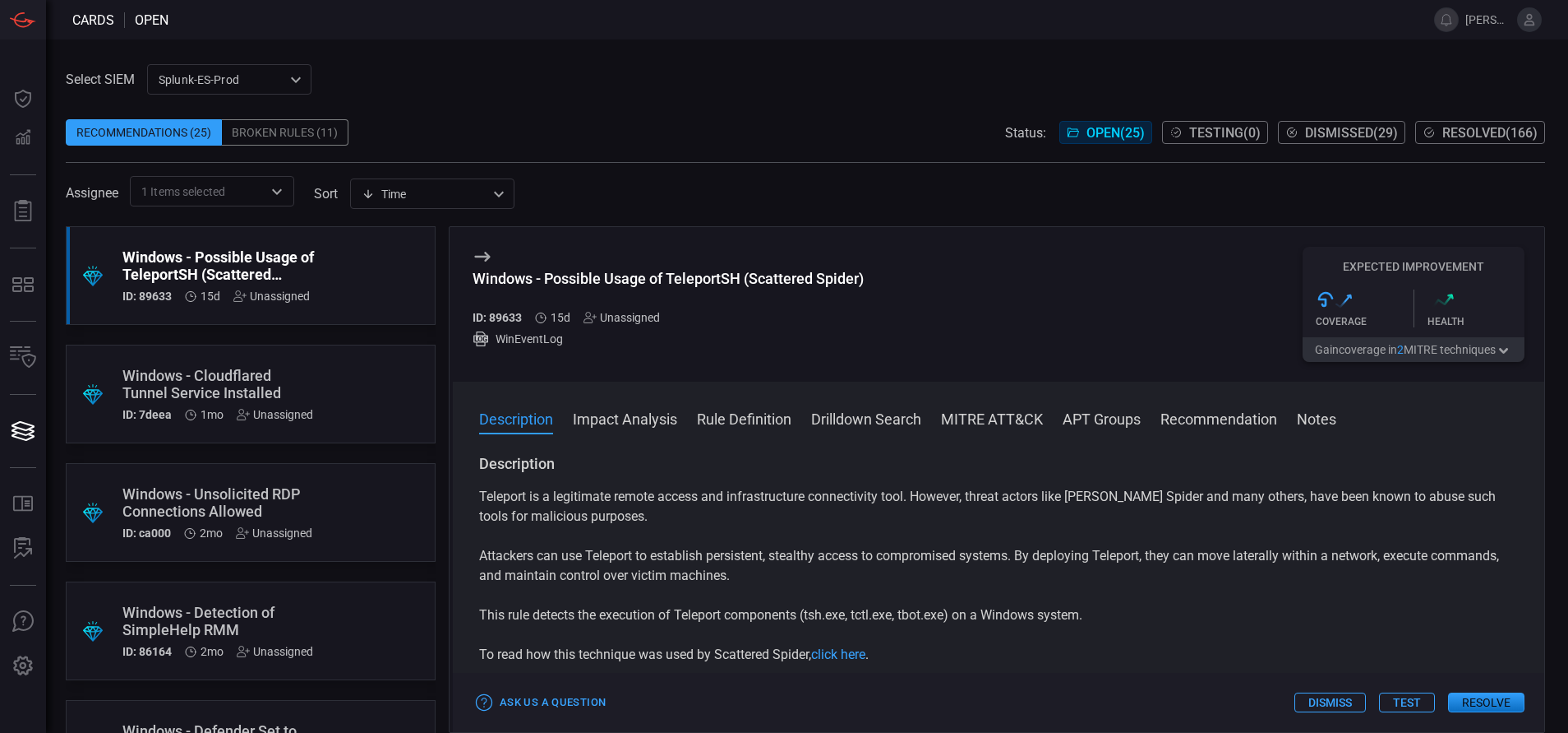
click at [746, 420] on button "Rule Definition" at bounding box center [744, 418] width 95 height 20
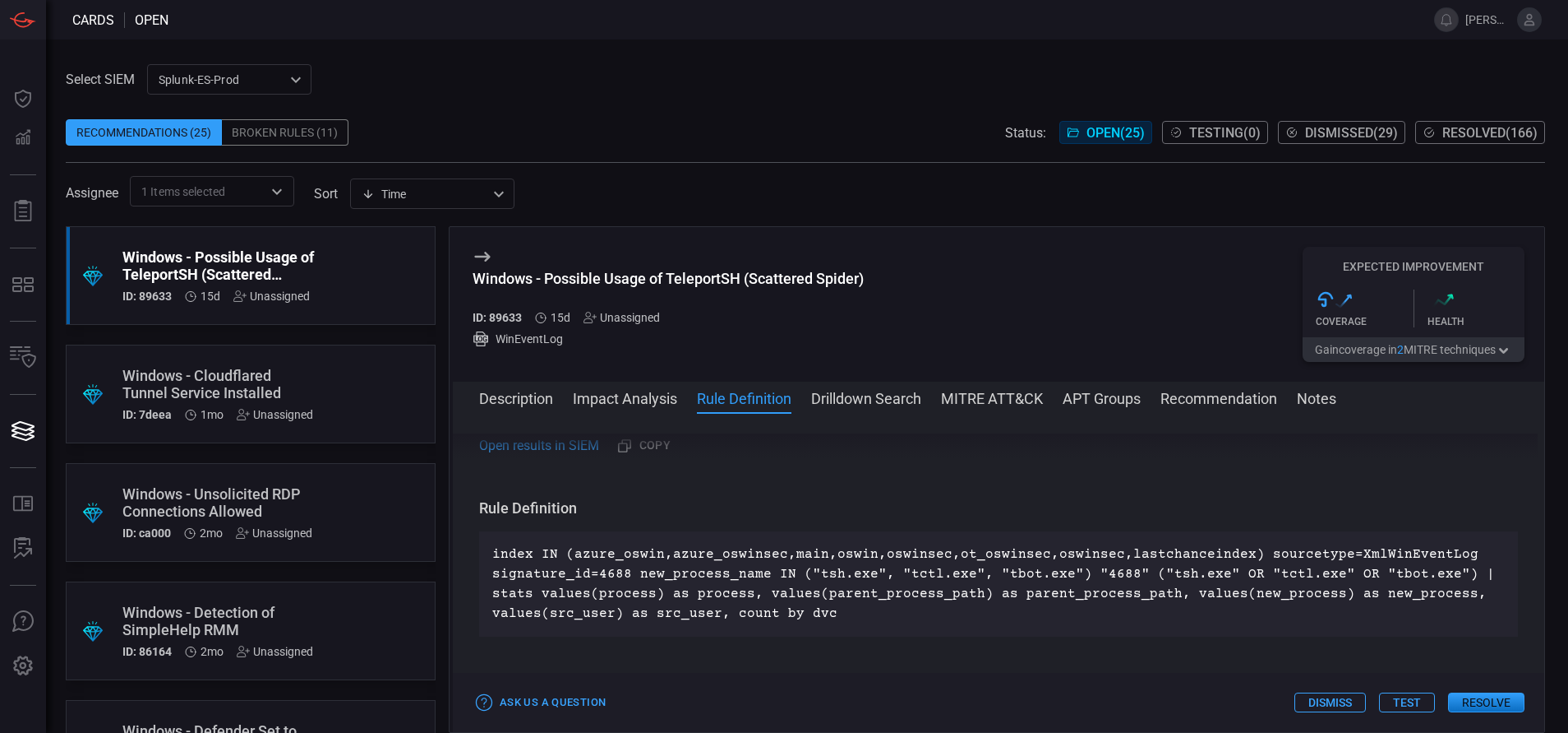
scroll to position [555, 0]
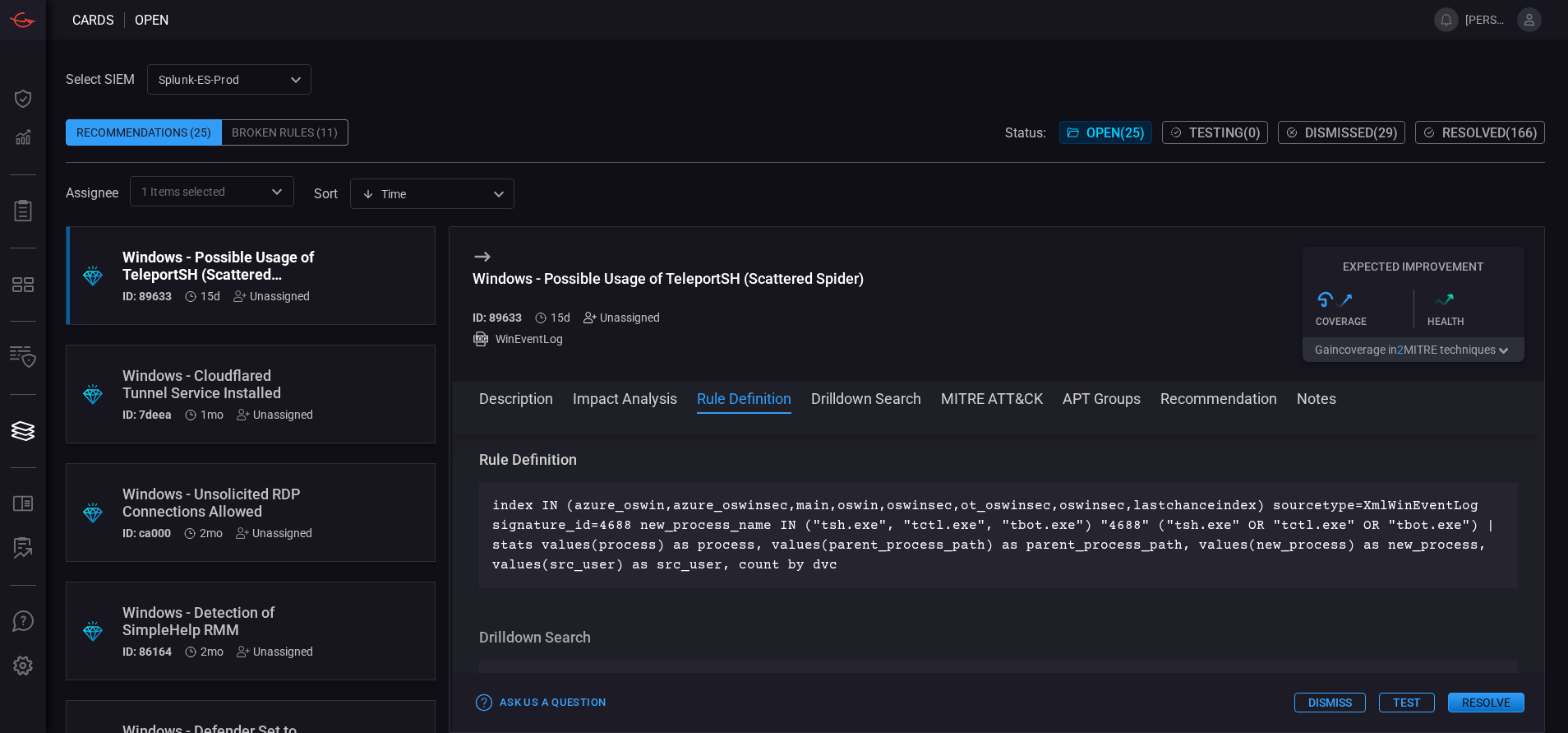
click at [591, 317] on icon at bounding box center [589, 317] width 13 height 13
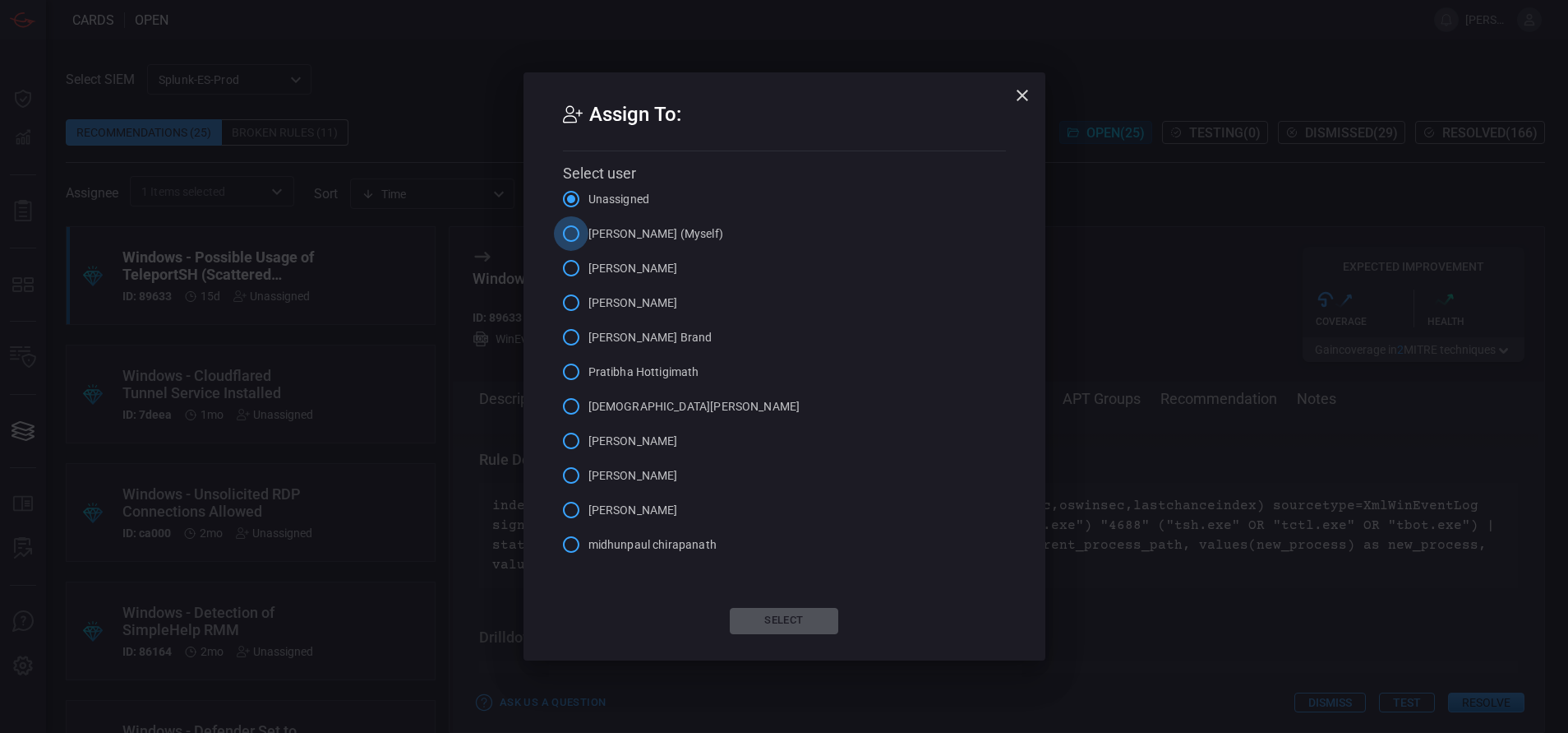
click at [572, 236] on input "[PERSON_NAME] (Myself)" at bounding box center [571, 234] width 35 height 35
click at [788, 622] on button "Select" at bounding box center [784, 620] width 108 height 26
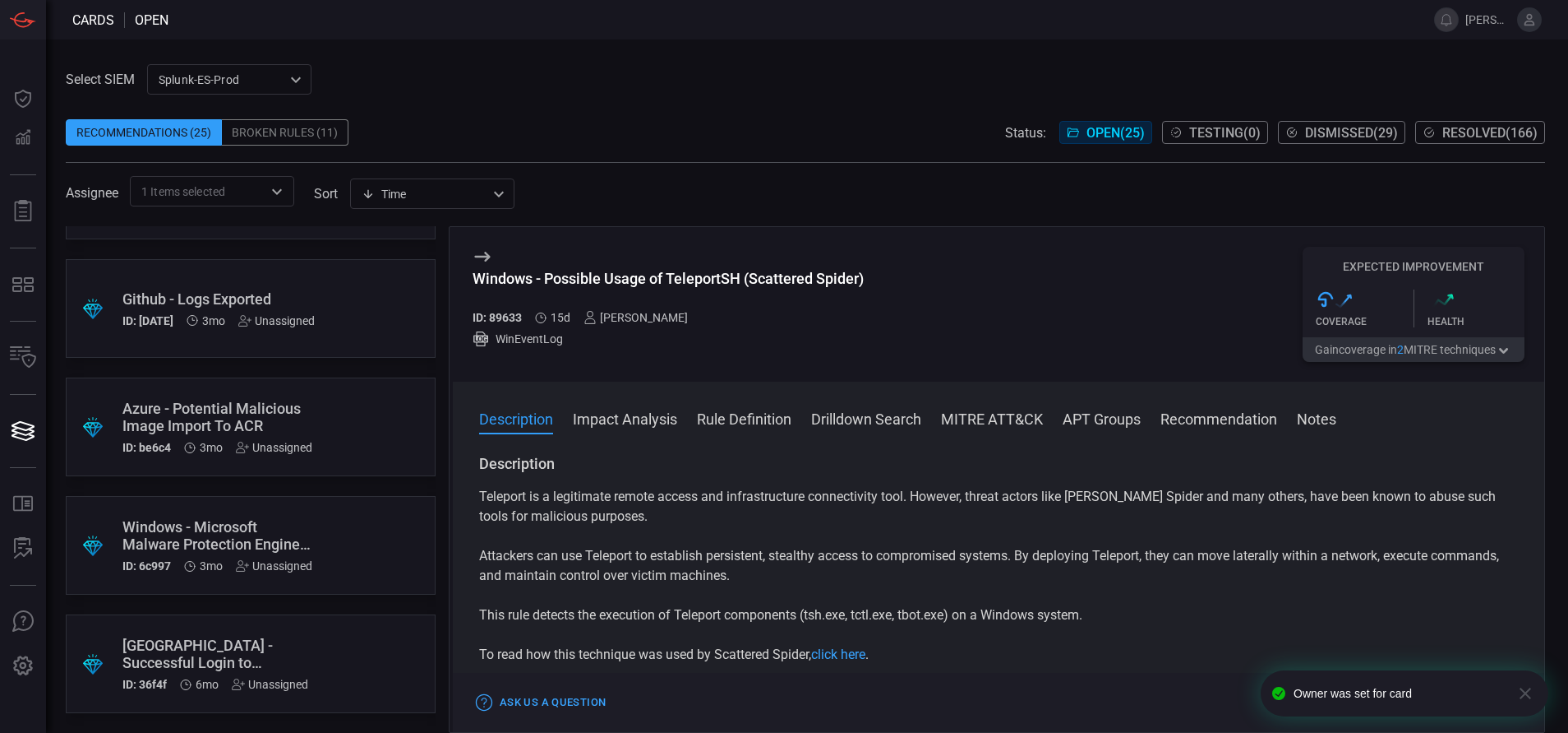
scroll to position [0, 0]
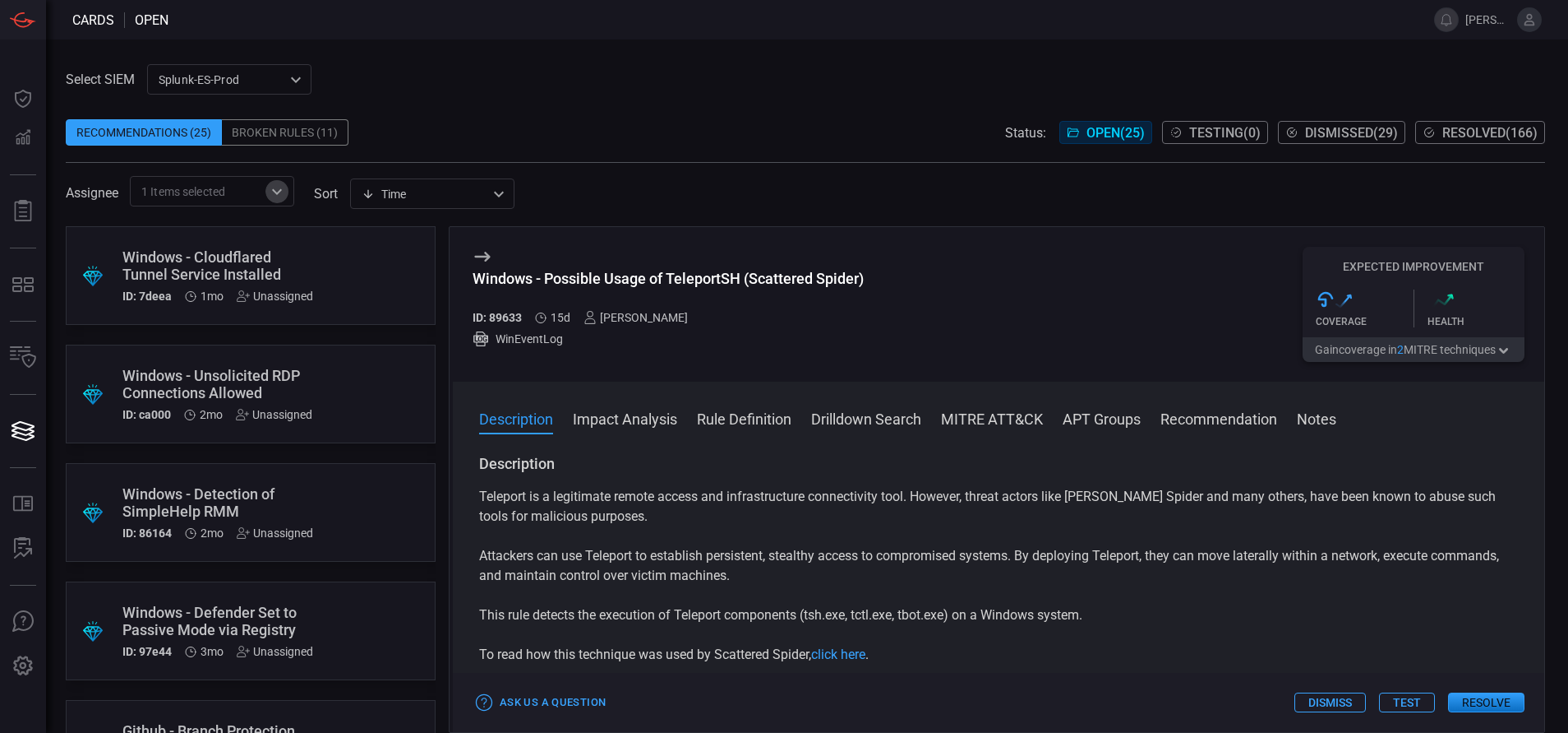
click at [275, 194] on icon "Open" at bounding box center [277, 192] width 20 height 20
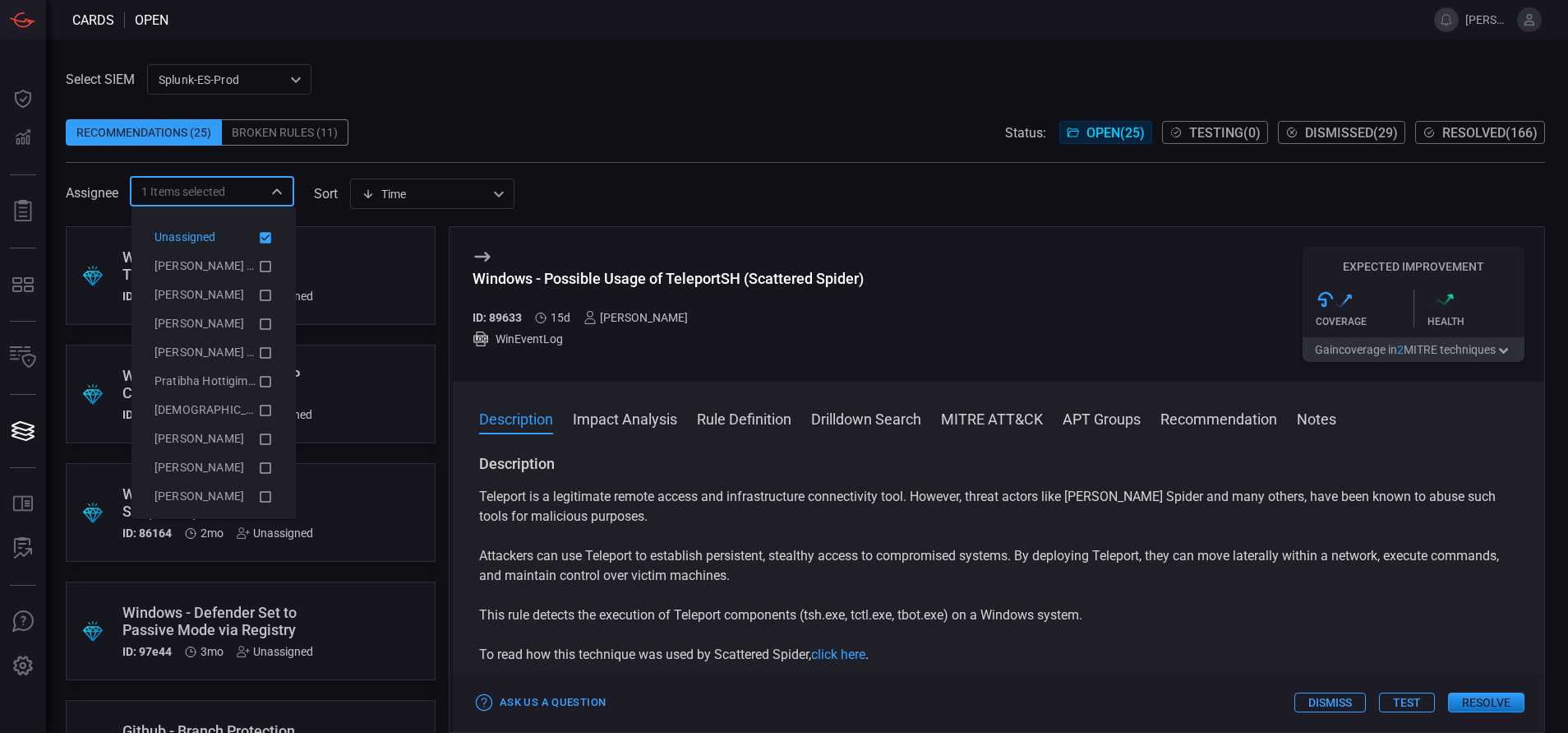
click at [259, 237] on icon at bounding box center [265, 237] width 12 height 12
click at [259, 261] on icon at bounding box center [265, 266] width 12 height 12
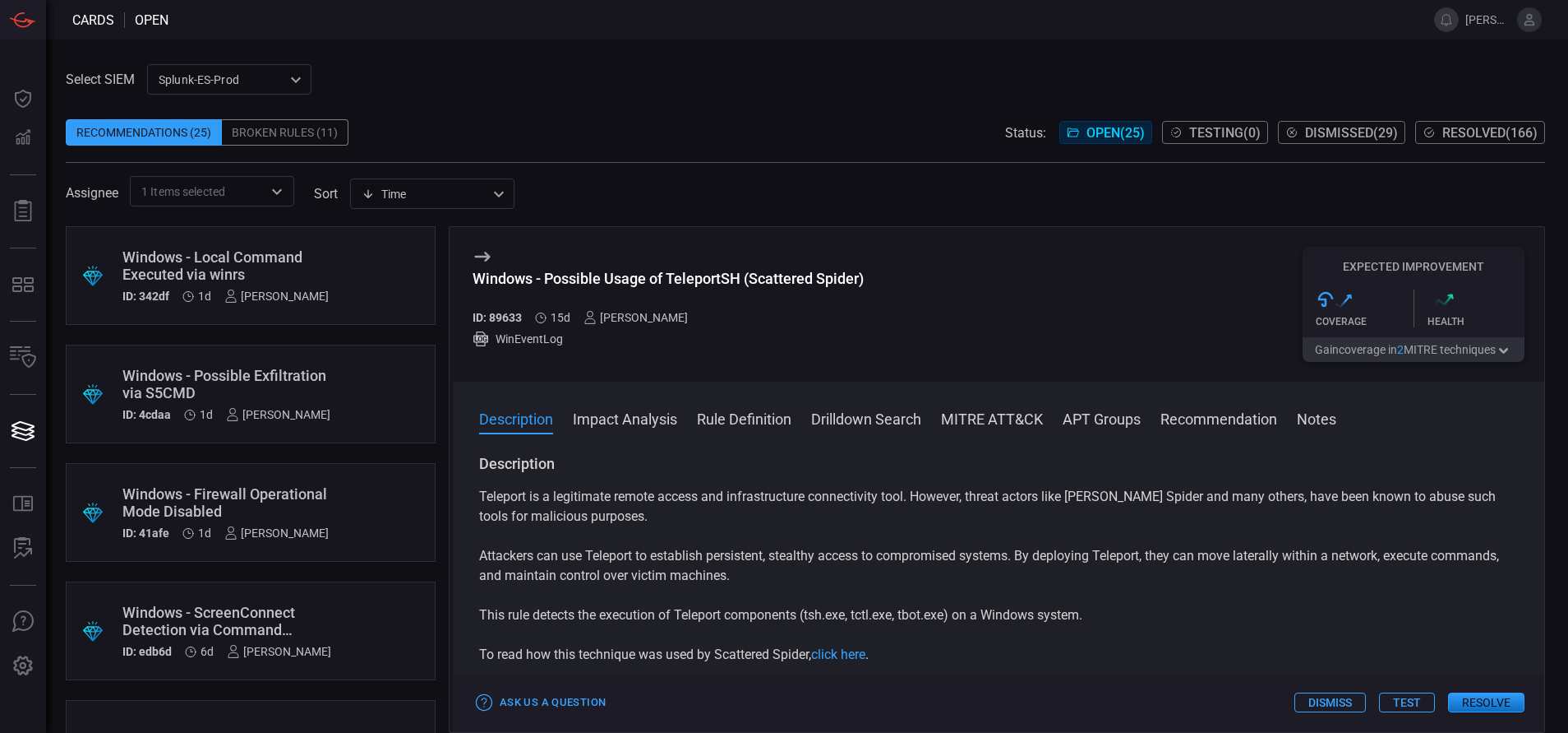
click at [454, 90] on div "Select SIEM Splunk-ES-Prod 0faf634c-0f6c-403d-9a98-5f25c84e76aa ​ Recommendatio…" at bounding box center [805, 135] width 1479 height 142
